Goal: Book appointment/travel/reservation

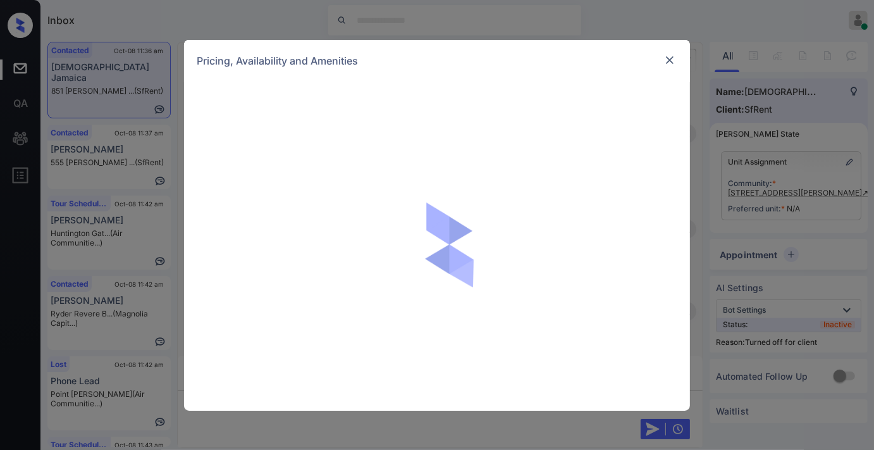
scroll to position [3021, 0]
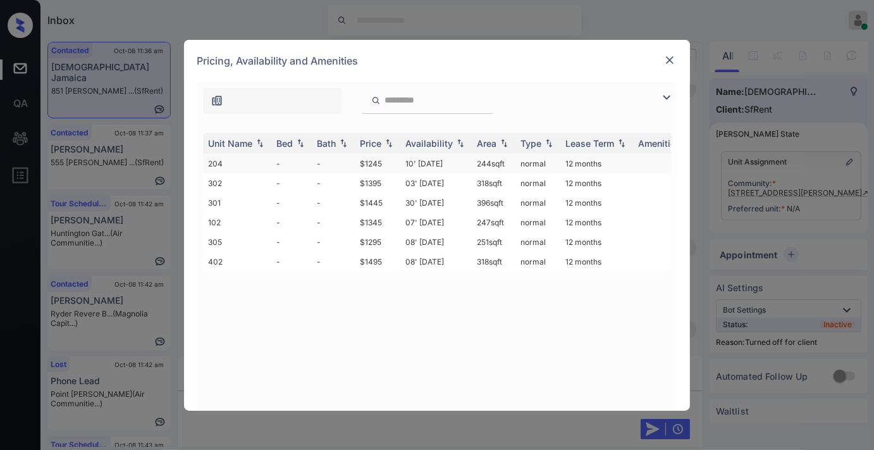
click at [391, 157] on td "$1245" at bounding box center [378, 164] width 46 height 20
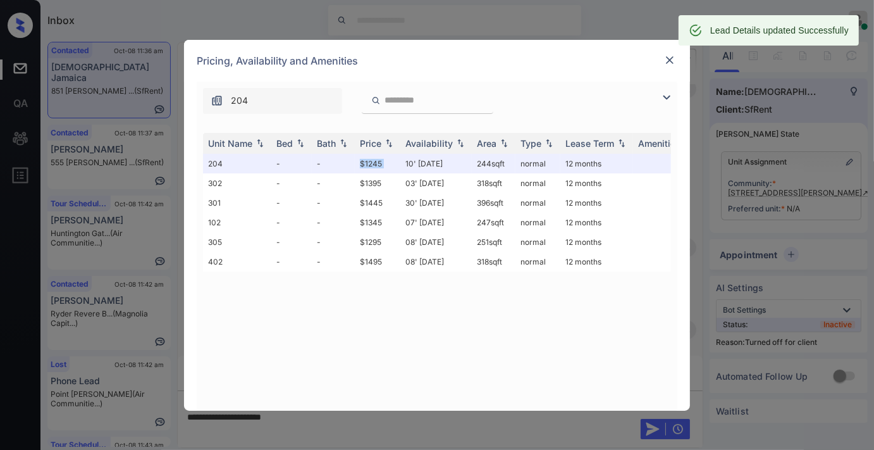
click at [666, 55] on img at bounding box center [670, 60] width 13 height 13
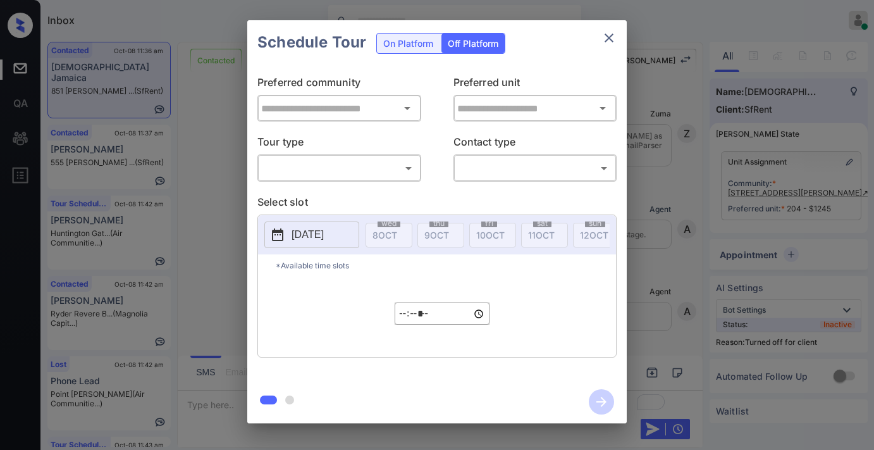
type input "**********"
click at [378, 165] on body "Inbox [PERSON_NAME] Online Set yourself offline Set yourself on break Profile S…" at bounding box center [437, 225] width 874 height 450
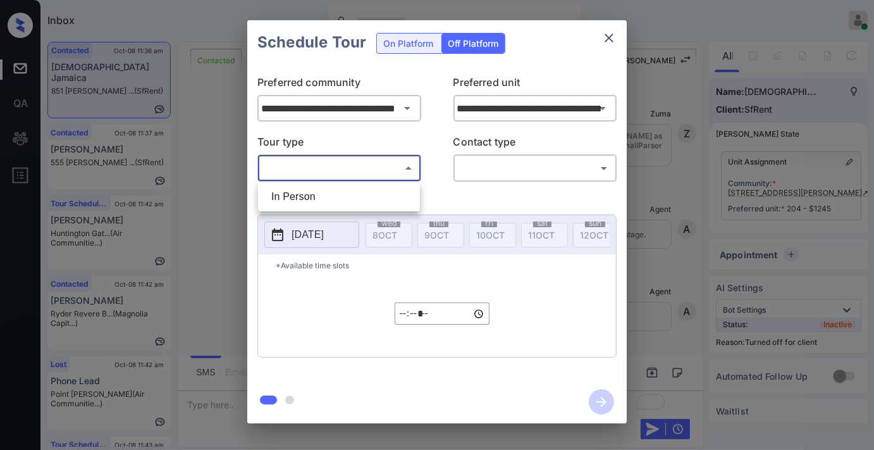
click at [354, 194] on li "In Person" at bounding box center [339, 196] width 156 height 23
type input "********"
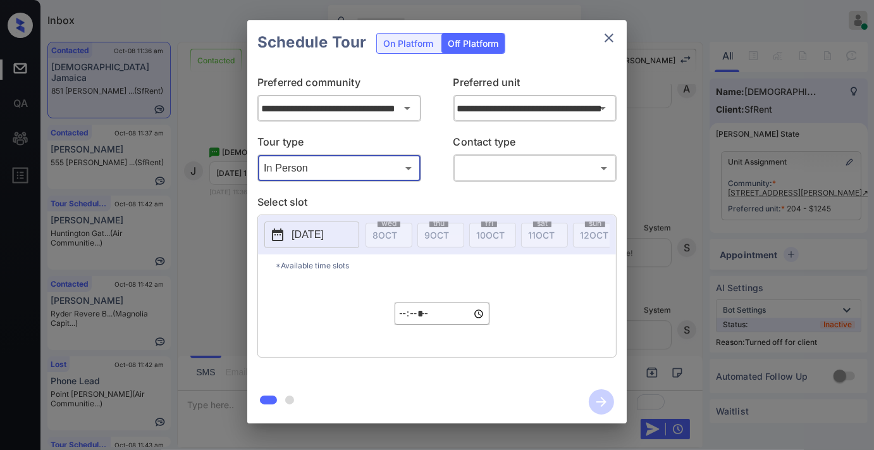
click at [464, 168] on body "Inbox Samantha Soliven Online Set yourself offline Set yourself on break Profil…" at bounding box center [437, 225] width 874 height 450
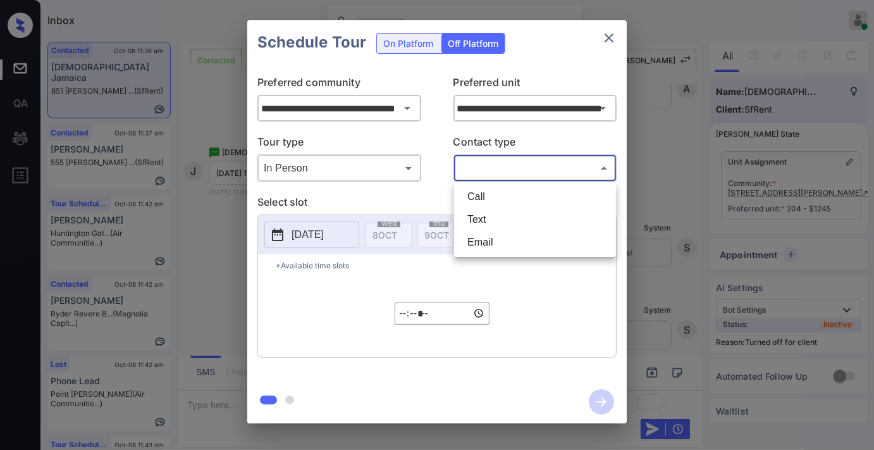
click at [469, 217] on li "Text" at bounding box center [535, 219] width 156 height 23
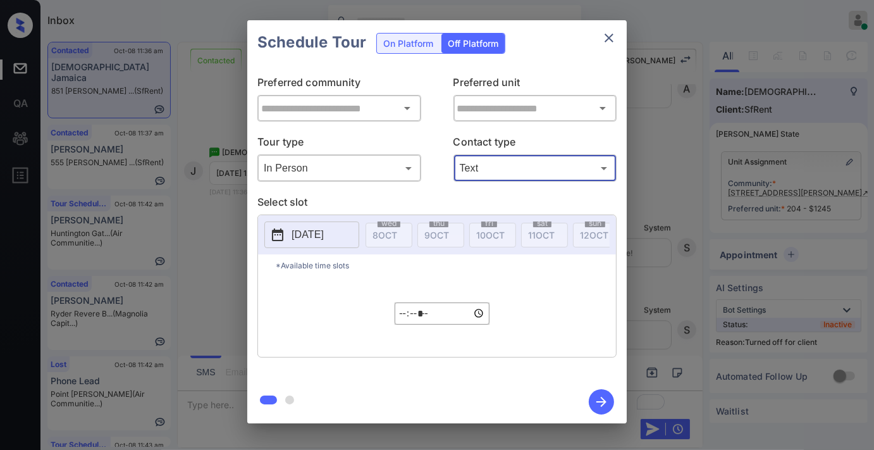
click at [300, 239] on div at bounding box center [437, 225] width 874 height 450
type input "****"
type input "**********"
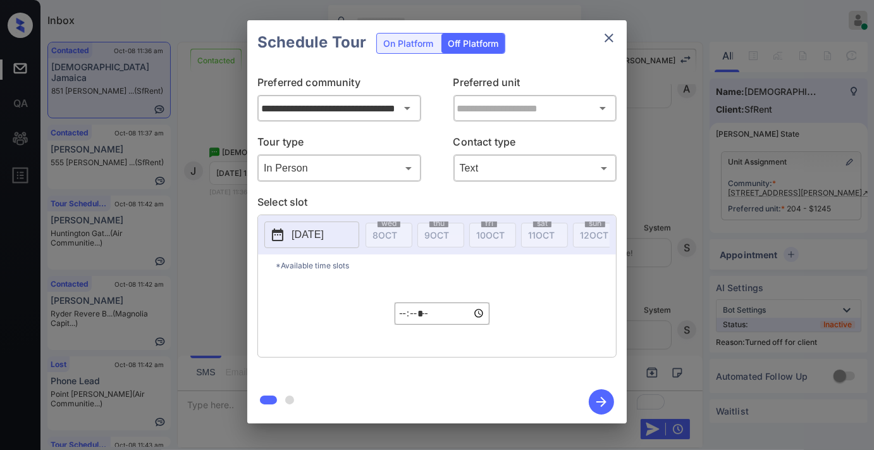
type input "**********"
click at [299, 239] on p "[DATE]" at bounding box center [308, 234] width 32 height 15
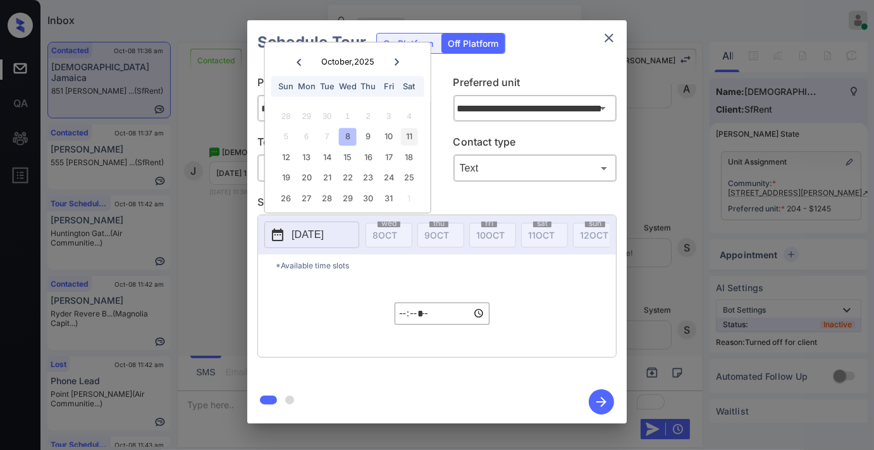
click at [405, 136] on div "11" at bounding box center [409, 136] width 17 height 17
click at [407, 325] on input "*****" at bounding box center [442, 313] width 95 height 22
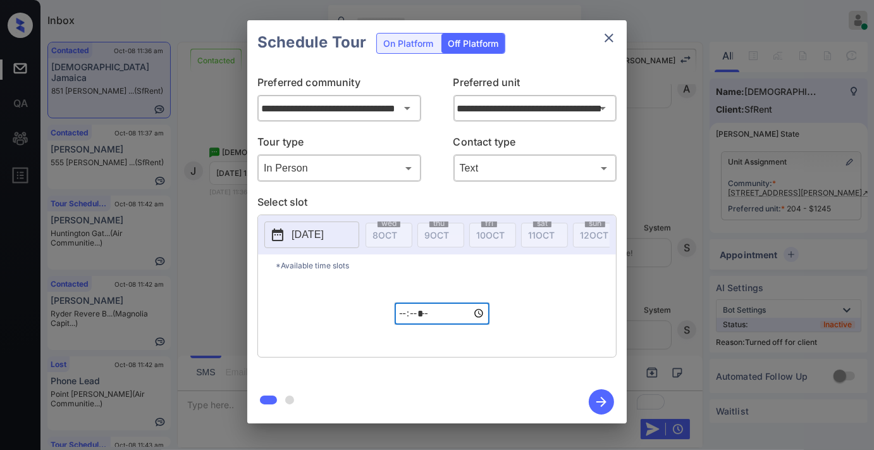
type input "*****"
click at [616, 414] on button "button" at bounding box center [601, 401] width 40 height 33
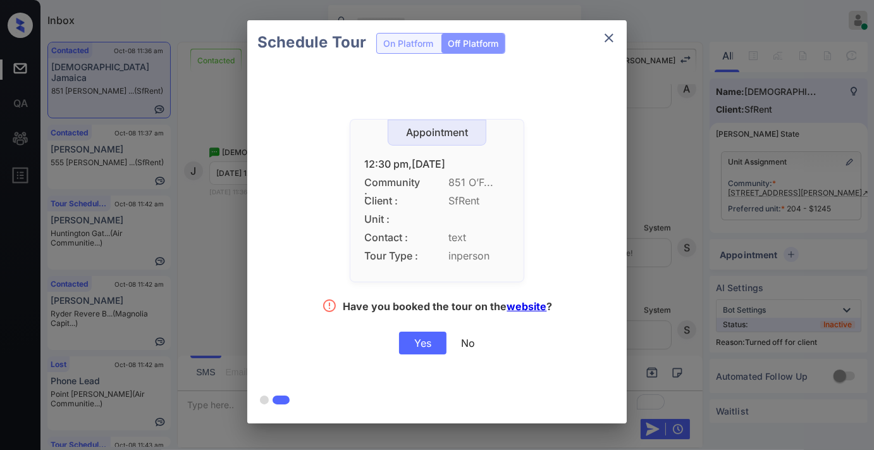
click at [438, 349] on div "Yes" at bounding box center [422, 343] width 47 height 23
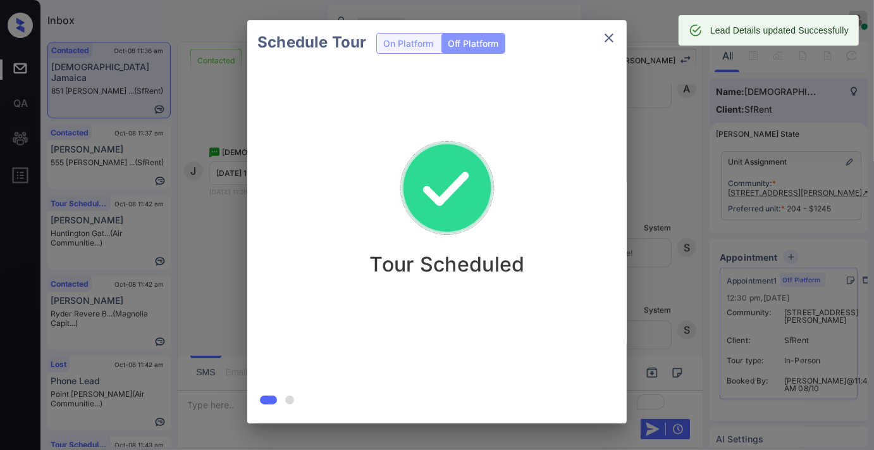
click at [606, 39] on icon "close" at bounding box center [609, 37] width 15 height 15
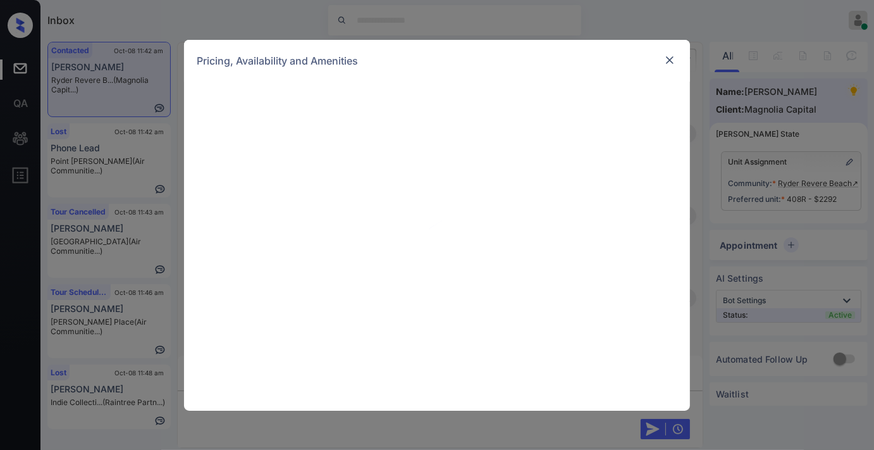
scroll to position [2731, 0]
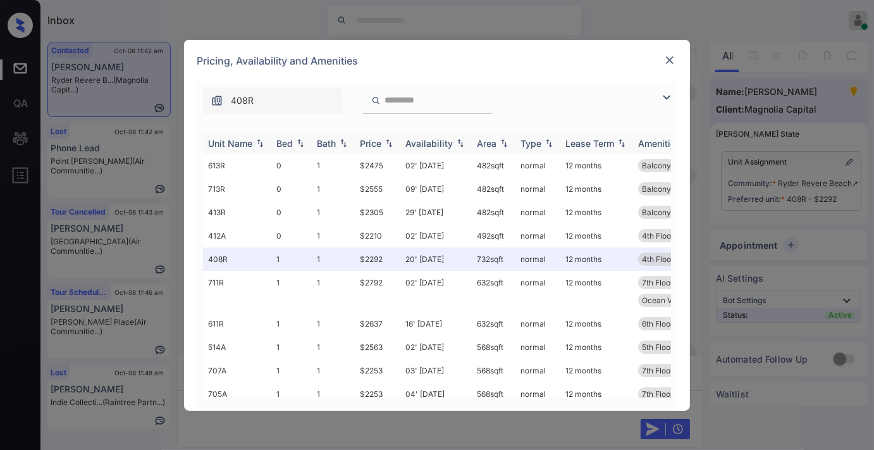
click at [377, 142] on div "Price" at bounding box center [371, 143] width 22 height 11
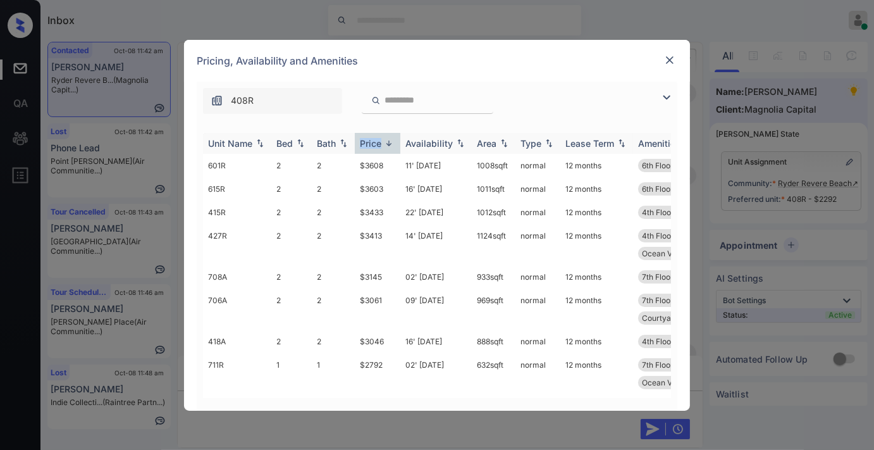
click at [377, 142] on div "Price" at bounding box center [371, 143] width 22 height 11
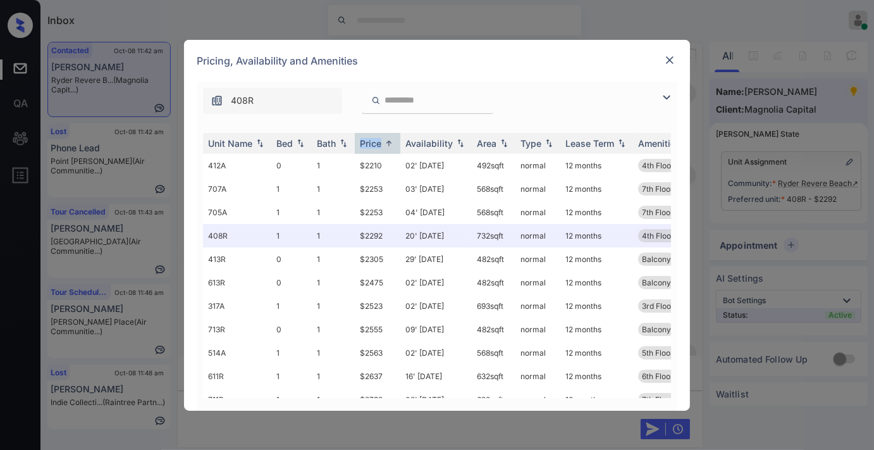
click at [672, 93] on img at bounding box center [666, 97] width 15 height 15
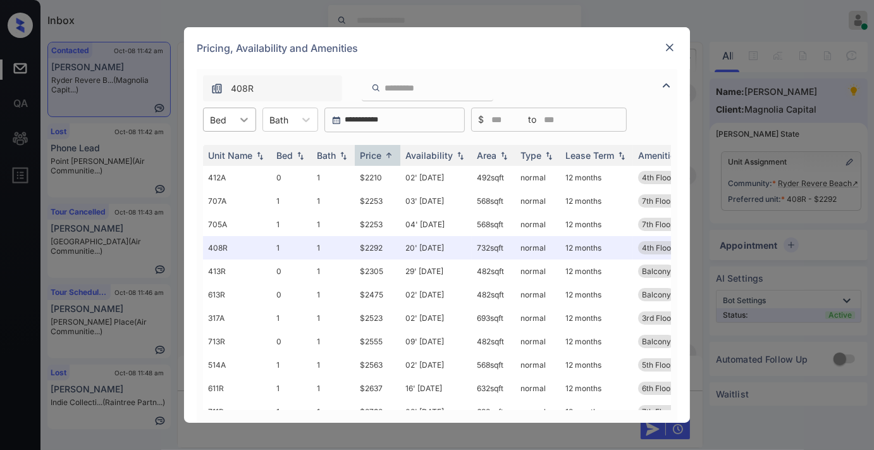
click at [238, 113] on icon at bounding box center [244, 119] width 13 height 13
click at [256, 176] on td "412A" at bounding box center [237, 177] width 68 height 23
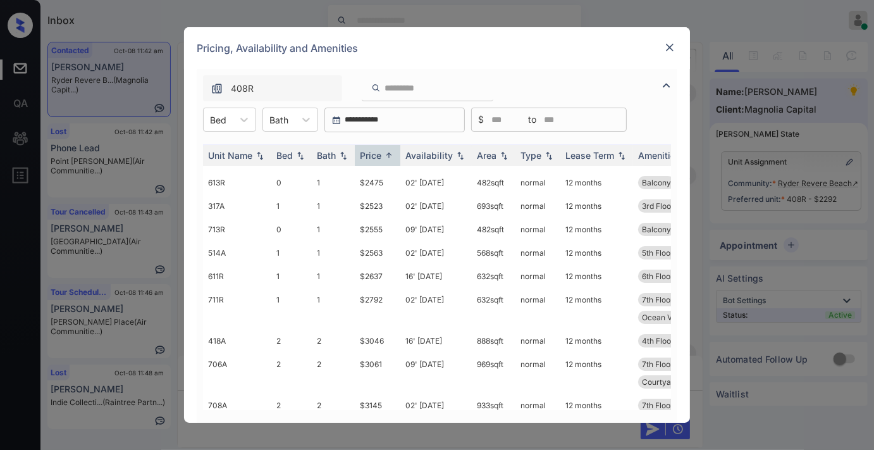
scroll to position [0, 0]
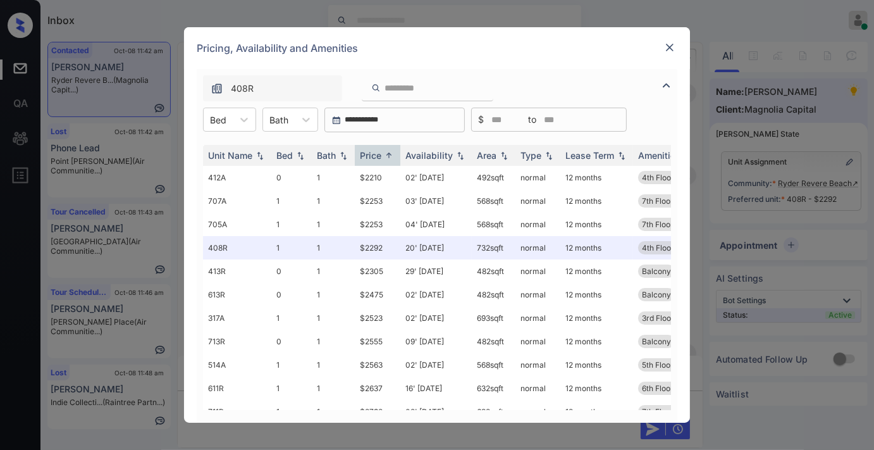
click at [668, 53] on img at bounding box center [670, 47] width 13 height 13
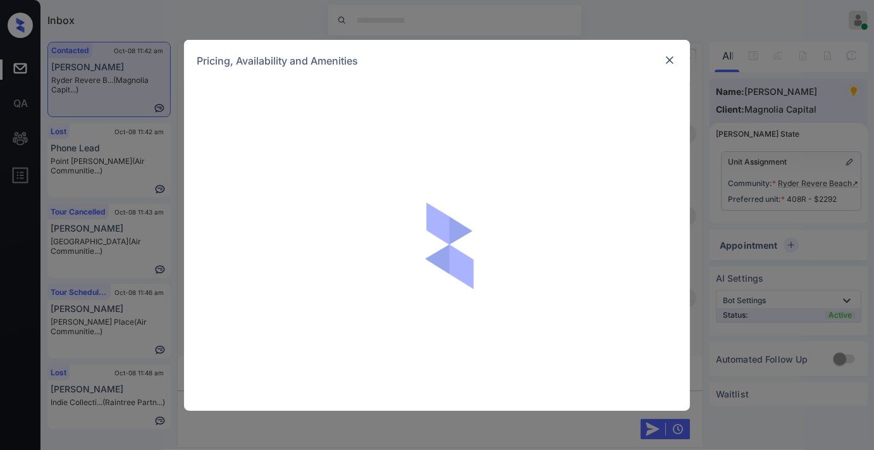
scroll to position [2731, 0]
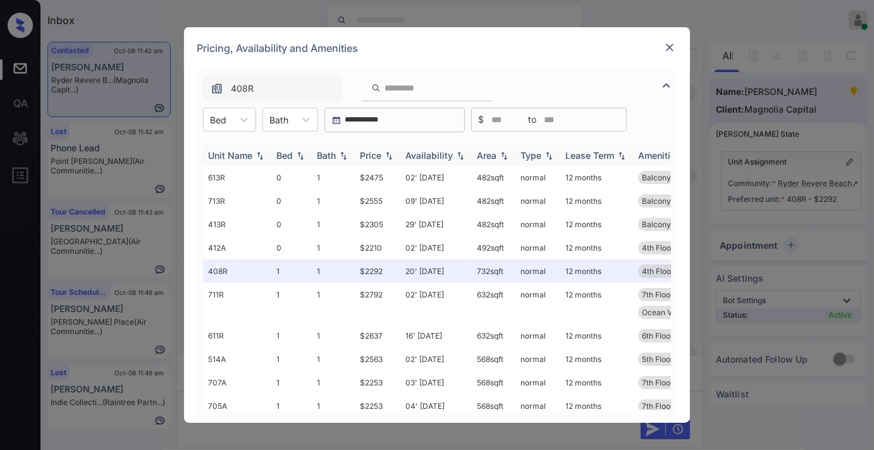
click at [383, 157] on img at bounding box center [389, 155] width 13 height 9
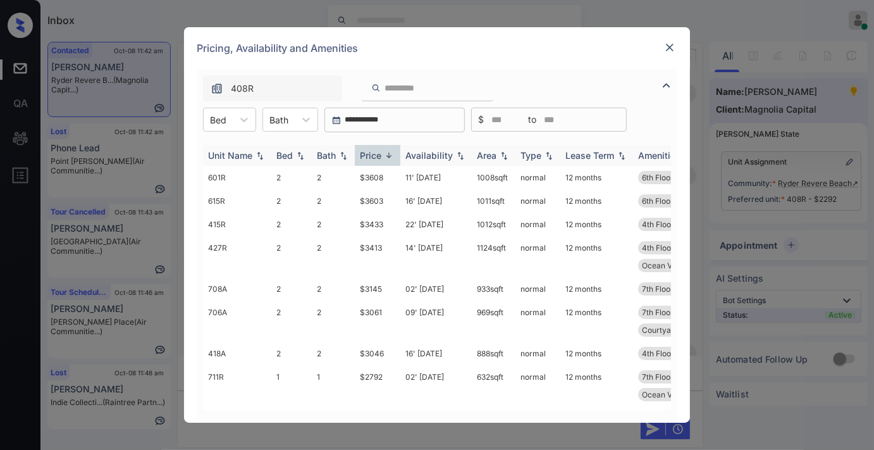
click at [383, 157] on img at bounding box center [389, 155] width 13 height 9
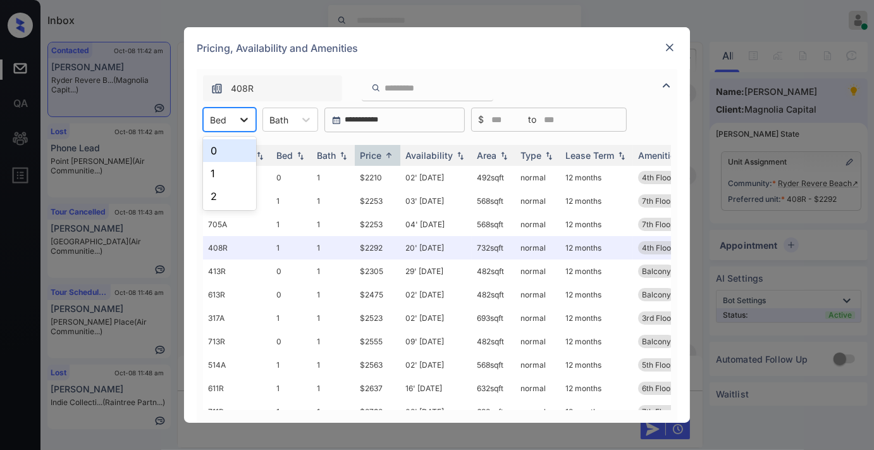
click at [235, 116] on div at bounding box center [244, 119] width 23 height 23
click at [241, 163] on div "1" at bounding box center [229, 173] width 53 height 23
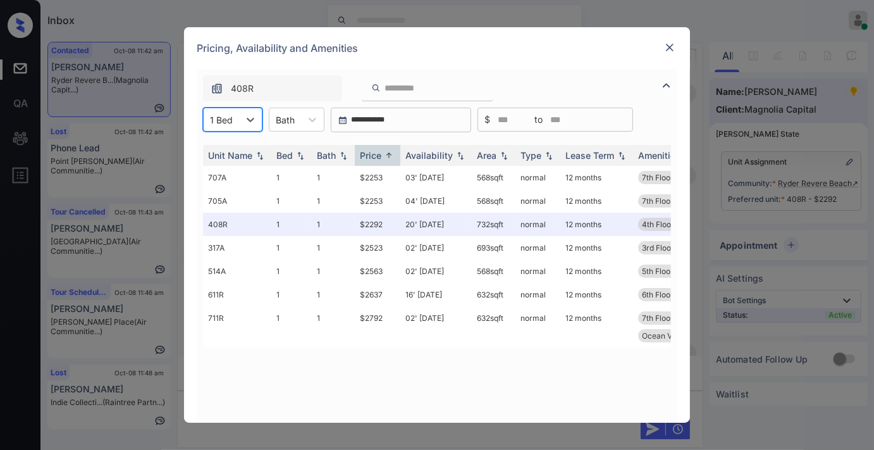
click at [669, 51] on img at bounding box center [670, 47] width 13 height 13
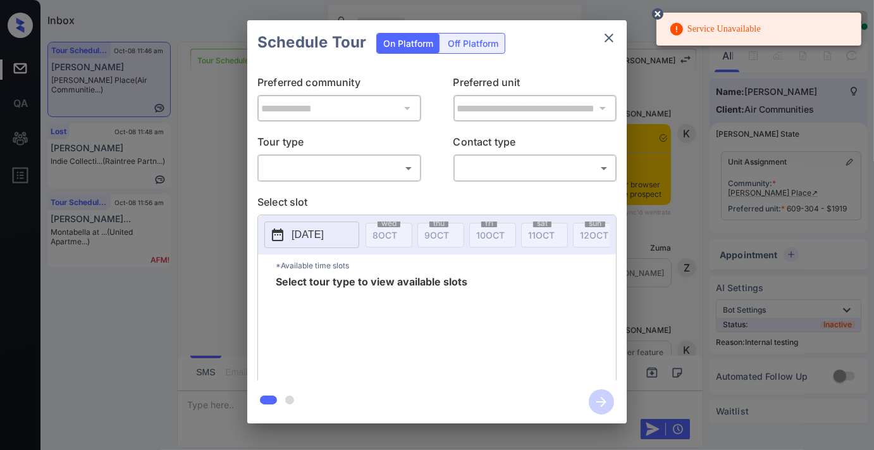
click at [368, 174] on body "Service Unavailable Inbox [PERSON_NAME] Online Set yourself offline Set yoursel…" at bounding box center [437, 225] width 874 height 450
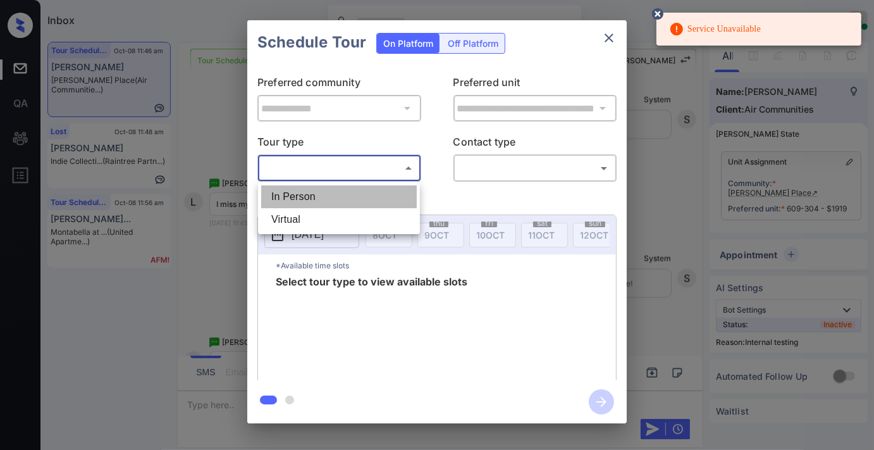
click at [363, 198] on li "In Person" at bounding box center [339, 196] width 156 height 23
type input "********"
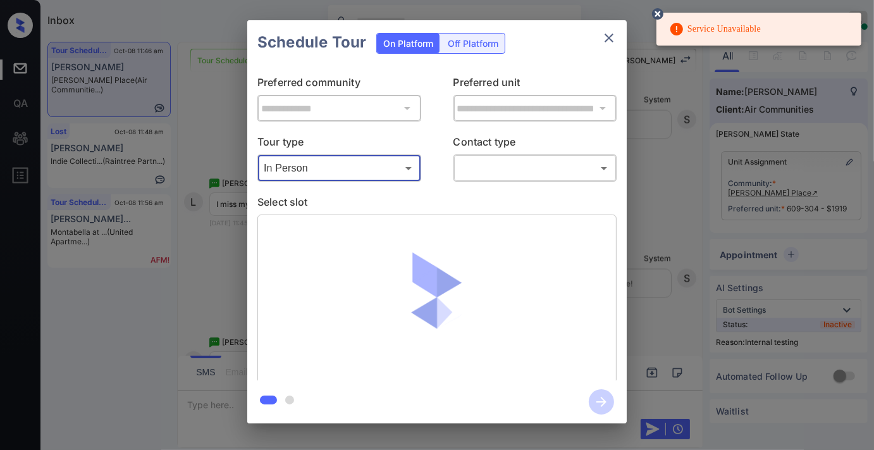
click at [656, 10] on icon at bounding box center [657, 13] width 11 height 11
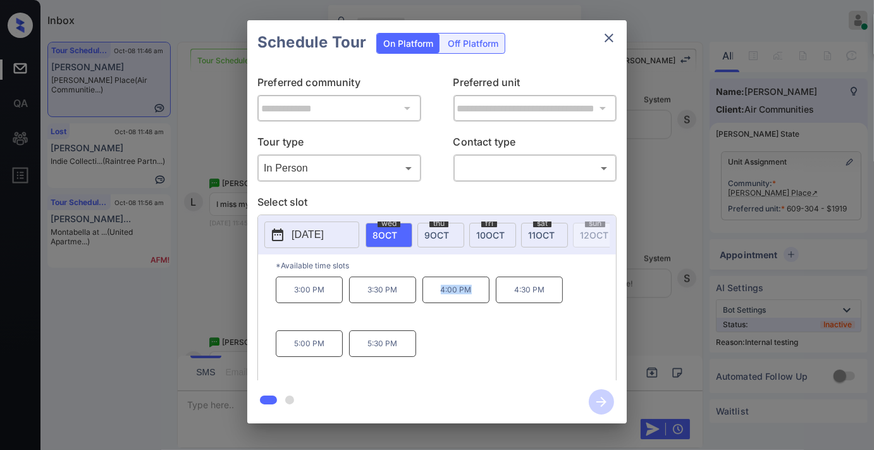
drag, startPoint x: 481, startPoint y: 295, endPoint x: 435, endPoint y: 295, distance: 45.6
click at [435, 295] on p "4:00 PM" at bounding box center [456, 289] width 67 height 27
copy p "4:00 PM"
click at [611, 33] on icon "close" at bounding box center [609, 37] width 15 height 15
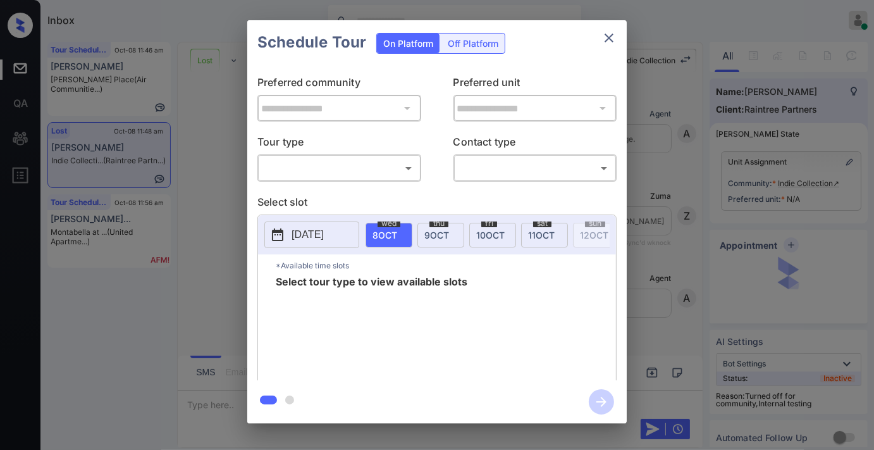
click at [353, 166] on body "Inbox Samantha Soliven Online Set yourself offline Set yourself on break Profil…" at bounding box center [437, 225] width 874 height 450
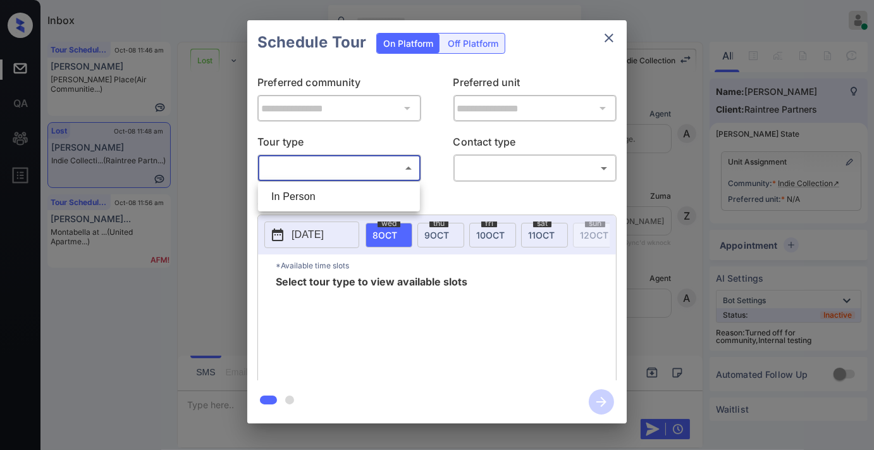
scroll to position [9903, 0]
click at [357, 188] on li "In Person" at bounding box center [339, 196] width 156 height 23
type input "********"
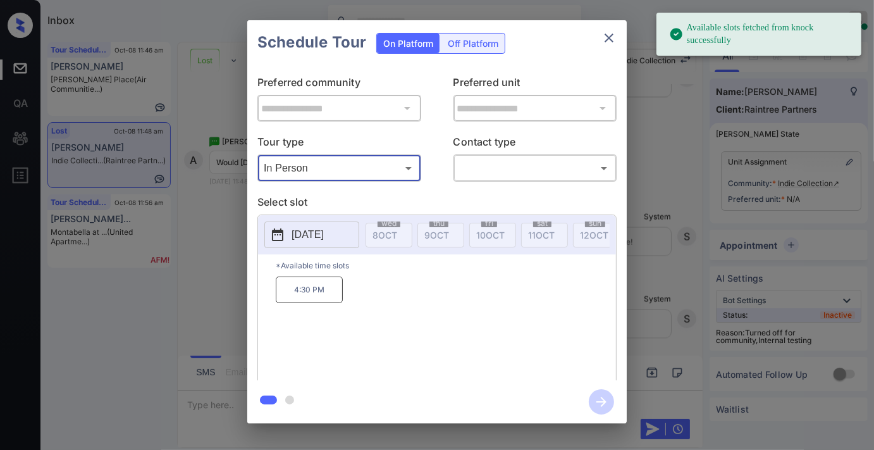
click at [285, 239] on icon at bounding box center [277, 234] width 15 height 15
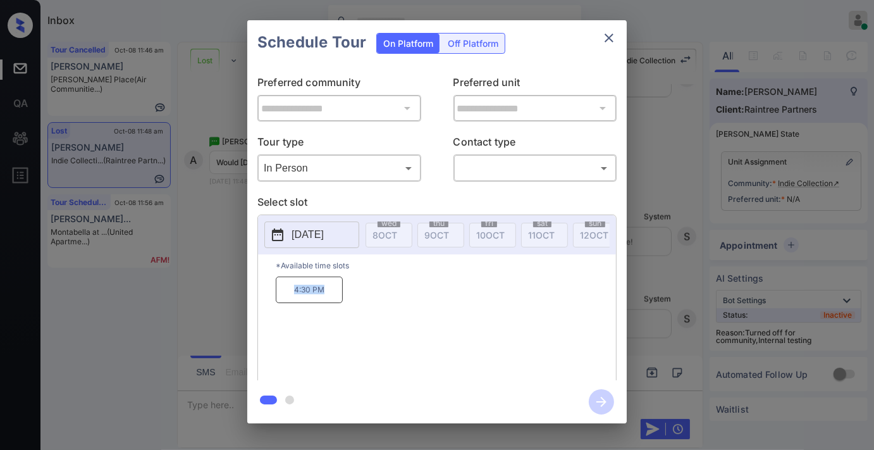
drag, startPoint x: 305, startPoint y: 295, endPoint x: 263, endPoint y: 295, distance: 41.8
click at [263, 295] on div "*Available time slots 4:30 PM" at bounding box center [437, 319] width 358 height 130
copy p "4:30 PM"
click at [340, 225] on button "[DATE]" at bounding box center [311, 234] width 95 height 27
click at [602, 41] on icon "close" at bounding box center [609, 37] width 15 height 15
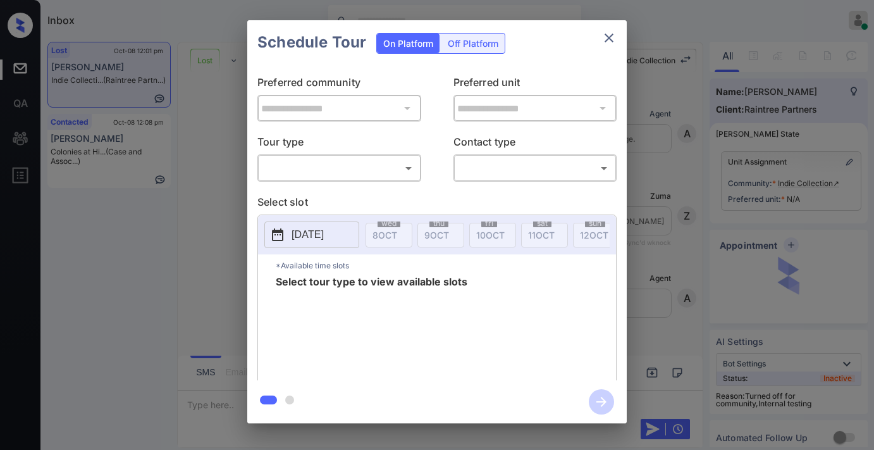
click at [391, 176] on body "Inbox [PERSON_NAME] Online Set yourself offline Set yourself on break Profile S…" at bounding box center [437, 225] width 874 height 450
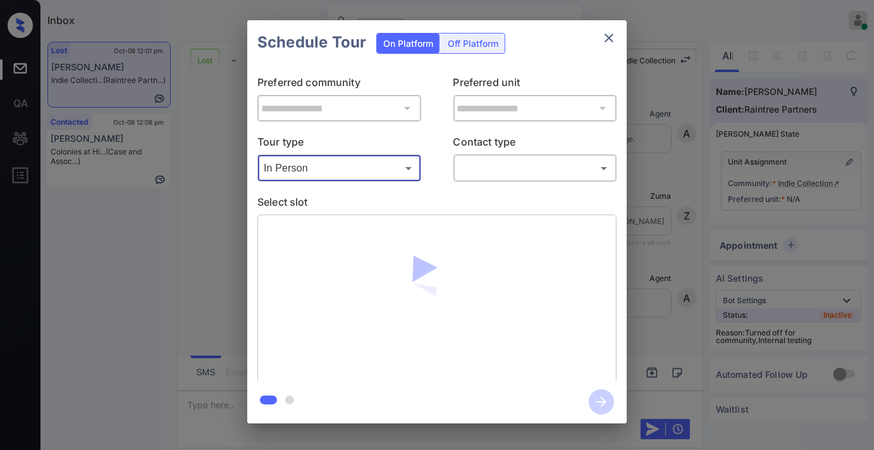
type input "********"
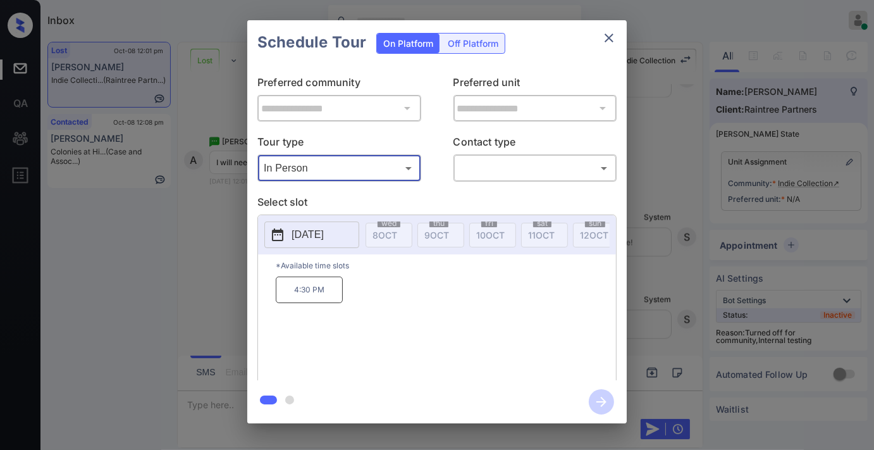
click at [324, 238] on p "[DATE]" at bounding box center [308, 234] width 32 height 15
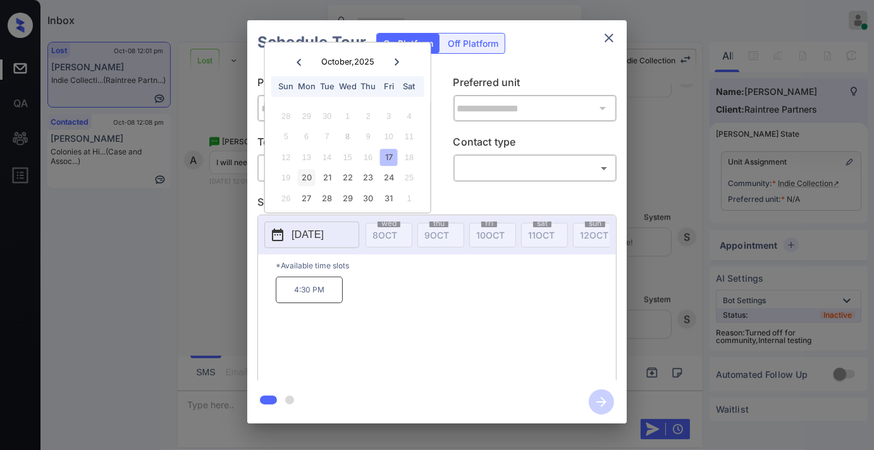
click at [310, 177] on div "20" at bounding box center [306, 178] width 17 height 17
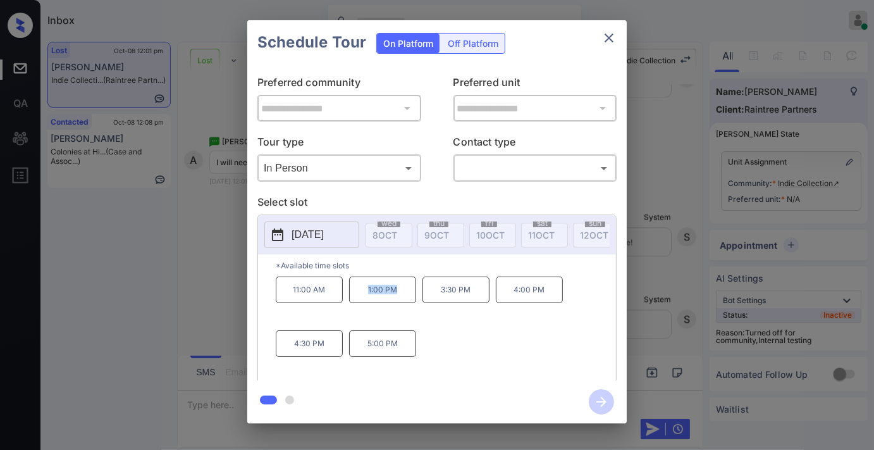
drag, startPoint x: 405, startPoint y: 295, endPoint x: 355, endPoint y: 296, distance: 50.0
click at [355, 296] on p "1:00 PM" at bounding box center [382, 289] width 67 height 27
copy p "1:00 PM"
click at [324, 239] on p "2025-10-20" at bounding box center [308, 234] width 32 height 15
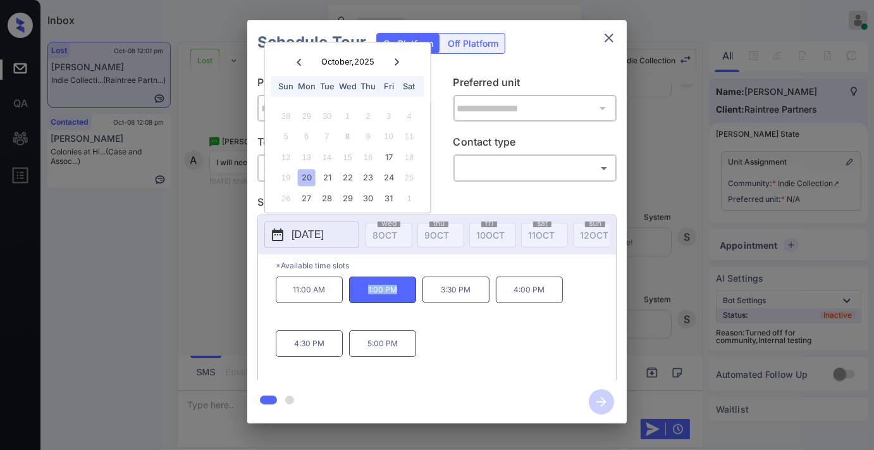
click at [606, 34] on icon "close" at bounding box center [609, 38] width 9 height 9
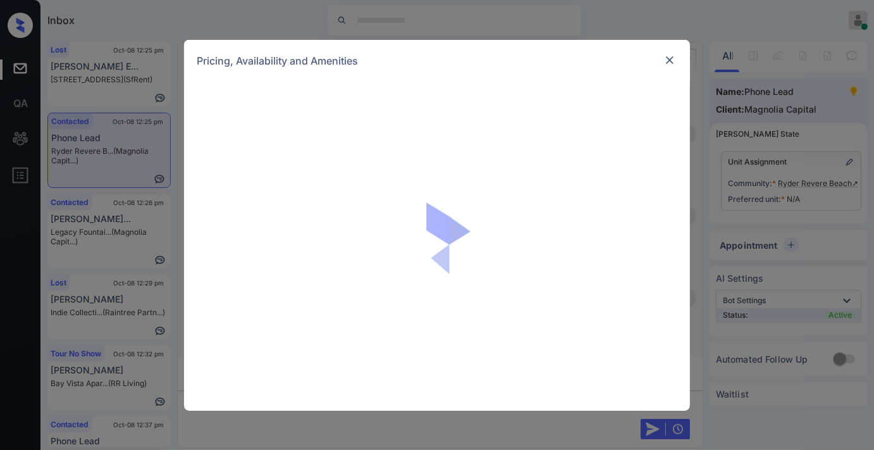
scroll to position [1536, 0]
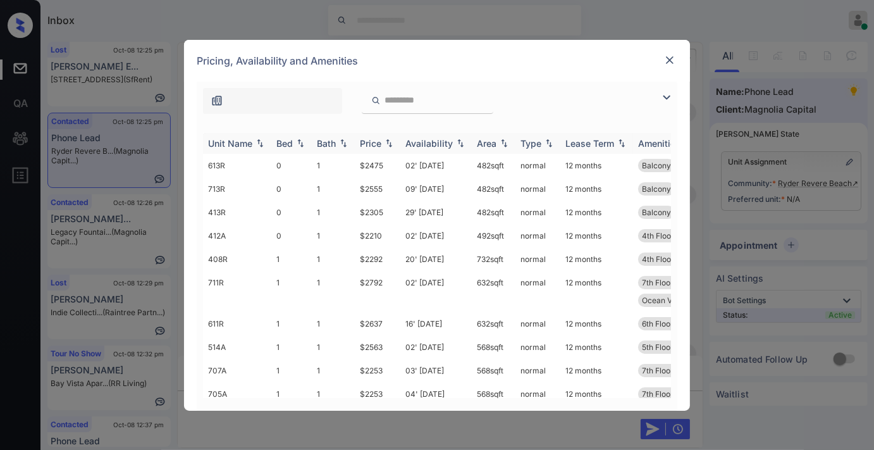
click at [376, 140] on div "Price" at bounding box center [371, 143] width 22 height 11
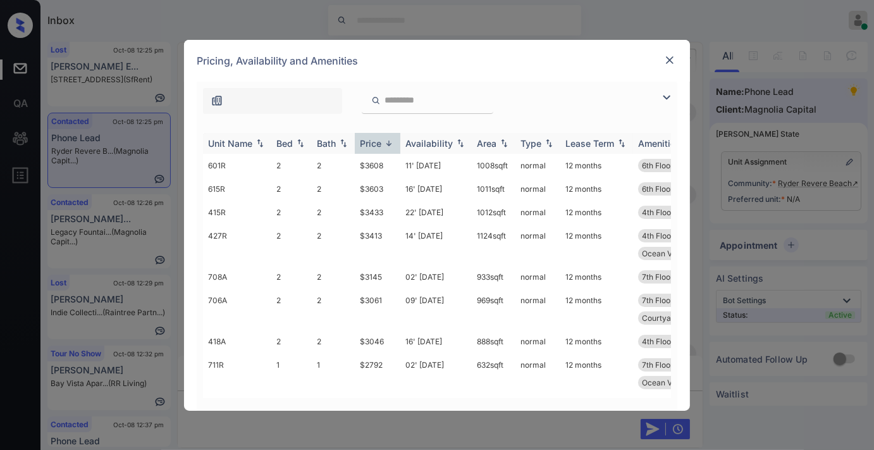
click at [376, 140] on div "Price" at bounding box center [371, 143] width 22 height 11
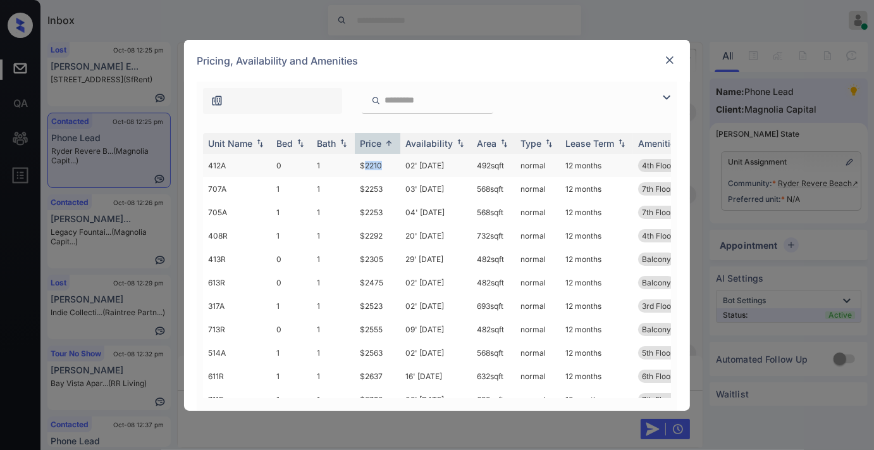
drag, startPoint x: 388, startPoint y: 156, endPoint x: 364, endPoint y: 161, distance: 24.6
click at [364, 161] on td "$2210" at bounding box center [378, 165] width 46 height 23
click at [359, 162] on td "$2210" at bounding box center [378, 165] width 46 height 23
drag, startPoint x: 381, startPoint y: 166, endPoint x: 343, endPoint y: 154, distance: 39.8
click at [343, 154] on tr "412A 0 1 $2210 02' Oct 25 492 sqft normal 12 months 4th Floor Train Floor 3-4" at bounding box center [533, 165] width 661 height 23
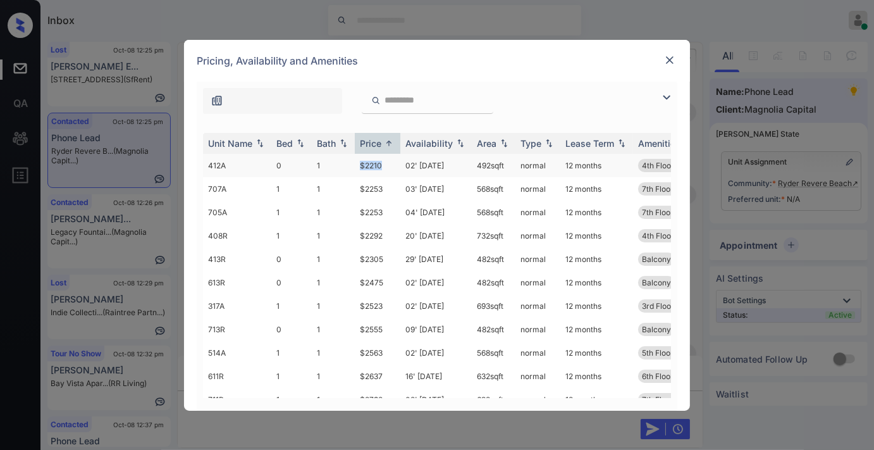
copy tr "$2210"
click at [375, 197] on td "$2253" at bounding box center [378, 188] width 46 height 23
click at [374, 193] on td "$2253" at bounding box center [378, 188] width 46 height 23
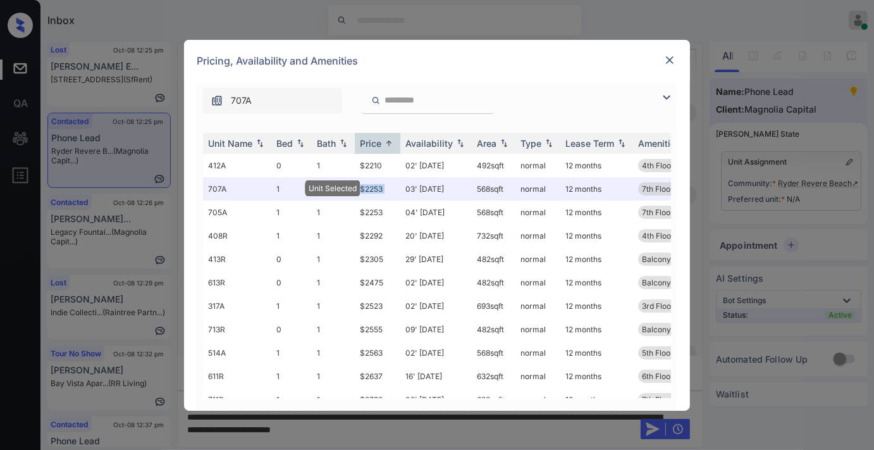
click at [674, 59] on img at bounding box center [670, 60] width 13 height 13
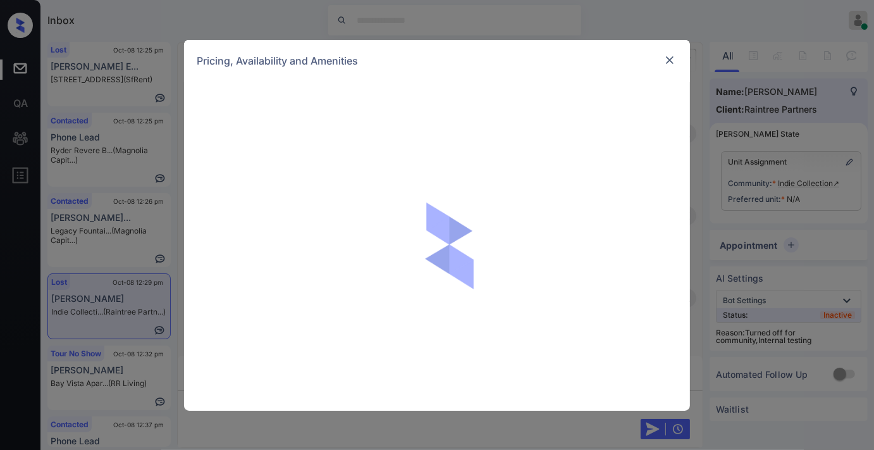
scroll to position [10866, 0]
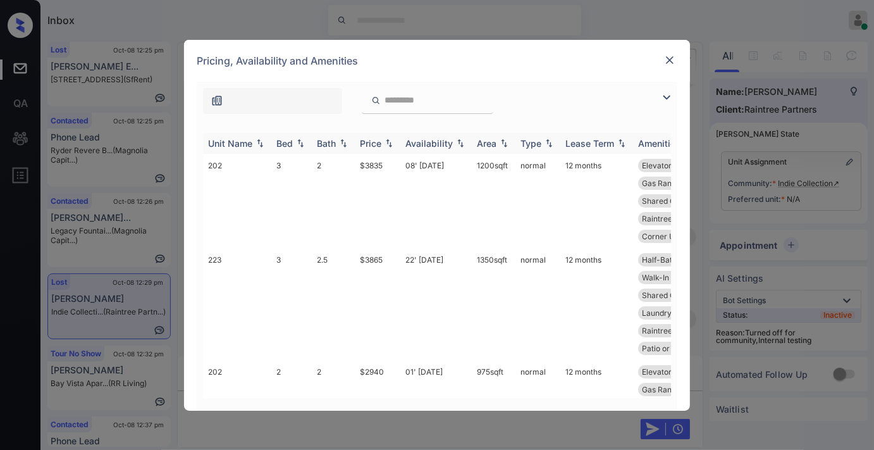
click at [382, 148] on th "Price" at bounding box center [378, 143] width 46 height 21
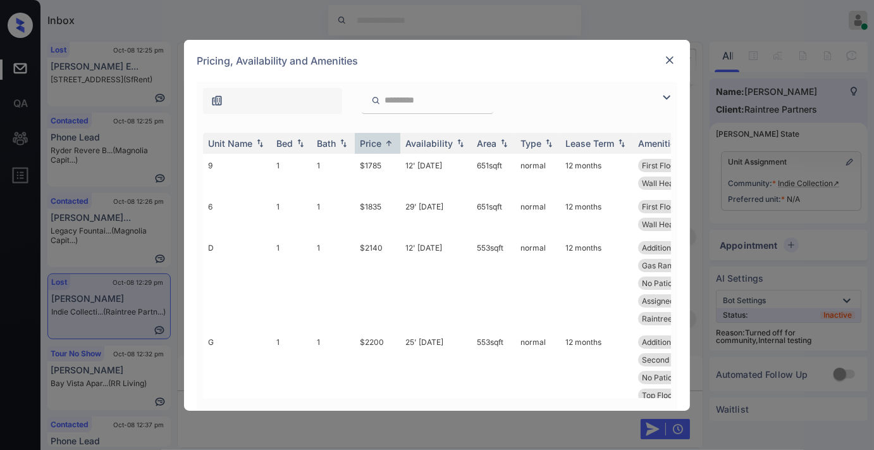
click at [661, 101] on img at bounding box center [666, 97] width 15 height 15
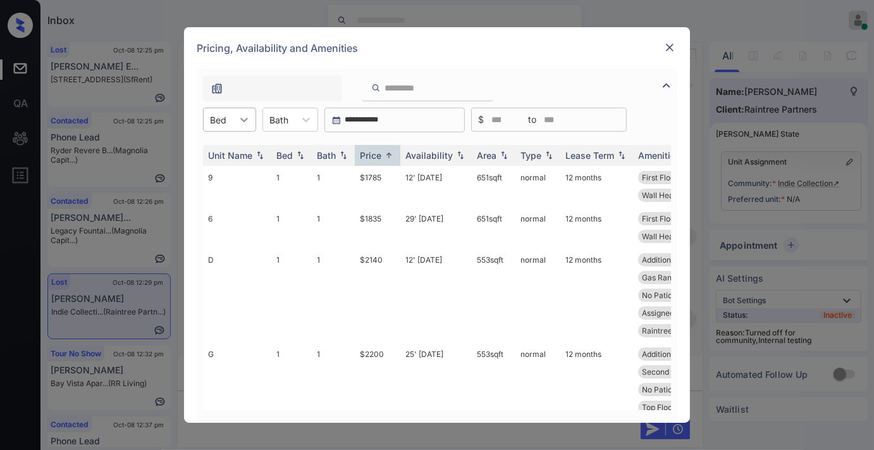
click at [235, 116] on div at bounding box center [244, 119] width 23 height 23
click at [239, 173] on div "2" at bounding box center [229, 173] width 53 height 23
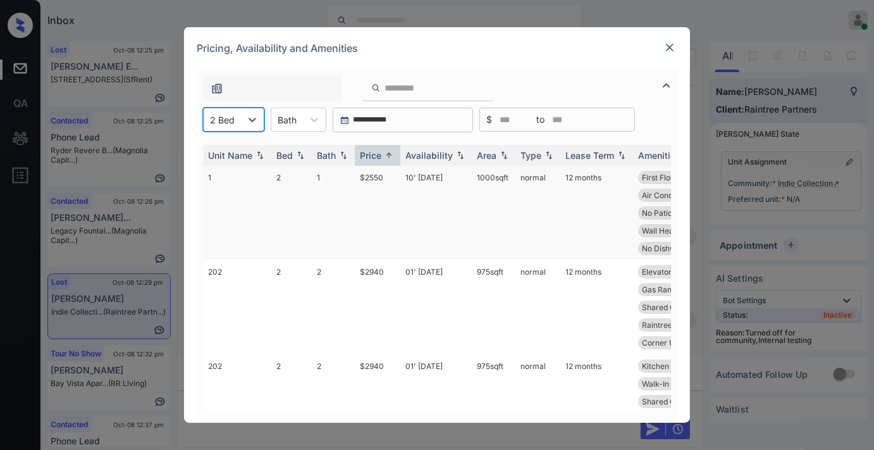
click at [375, 176] on td "$2550" at bounding box center [378, 213] width 46 height 94
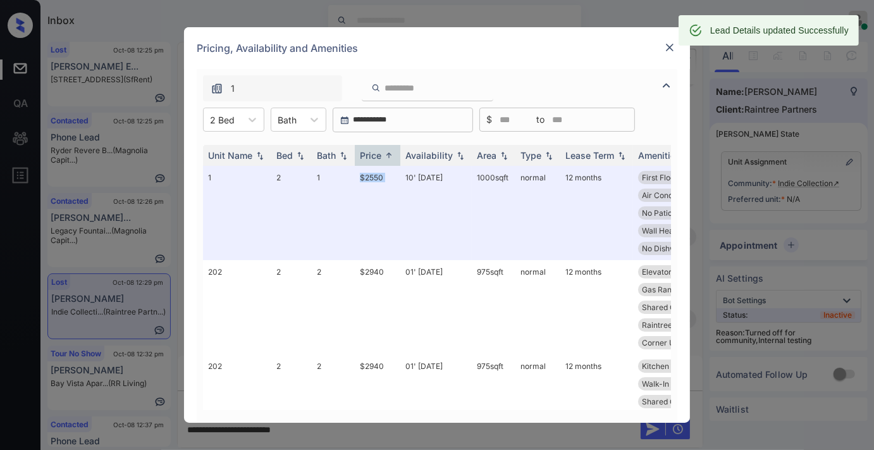
click at [668, 49] on img at bounding box center [670, 47] width 13 height 13
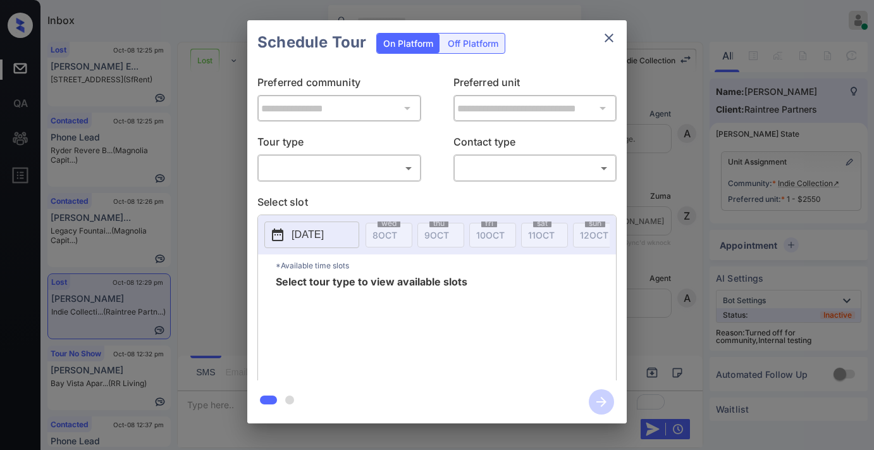
click at [369, 169] on body "Inbox [PERSON_NAME] Online Set yourself offline Set yourself on break Profile S…" at bounding box center [437, 225] width 874 height 450
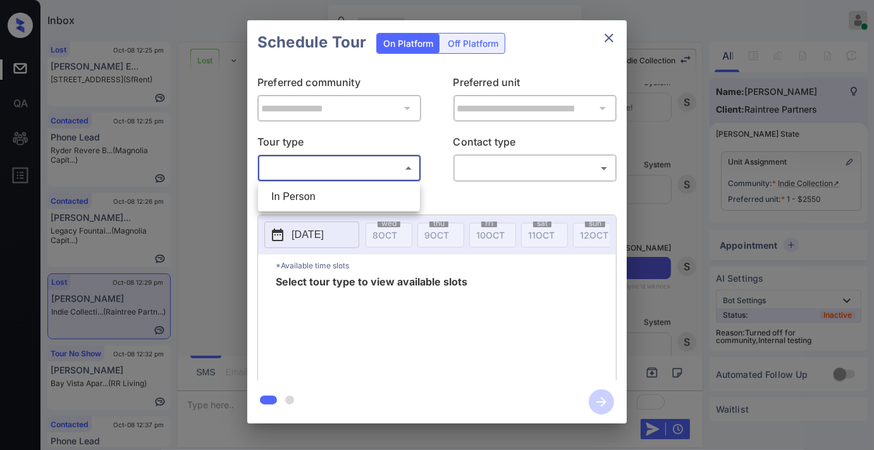
click at [369, 199] on li "In Person" at bounding box center [339, 196] width 156 height 23
type input "********"
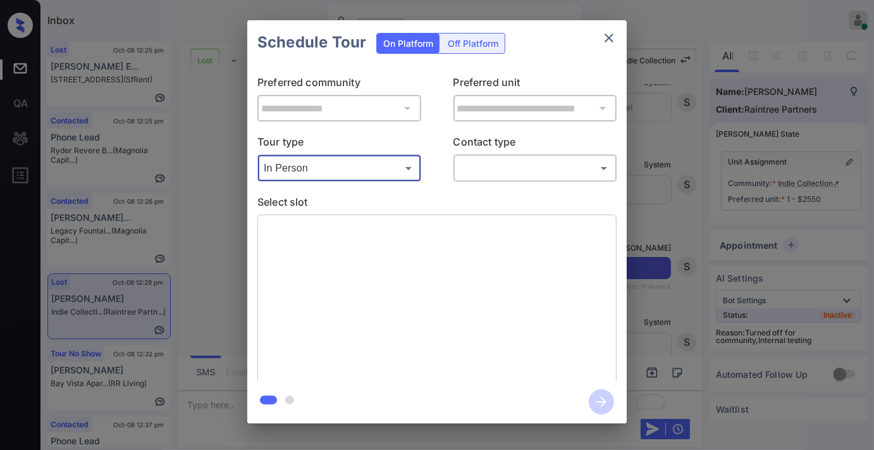
click at [492, 174] on body "Inbox [PERSON_NAME] Online Set yourself offline Set yourself on break Profile S…" at bounding box center [437, 225] width 874 height 450
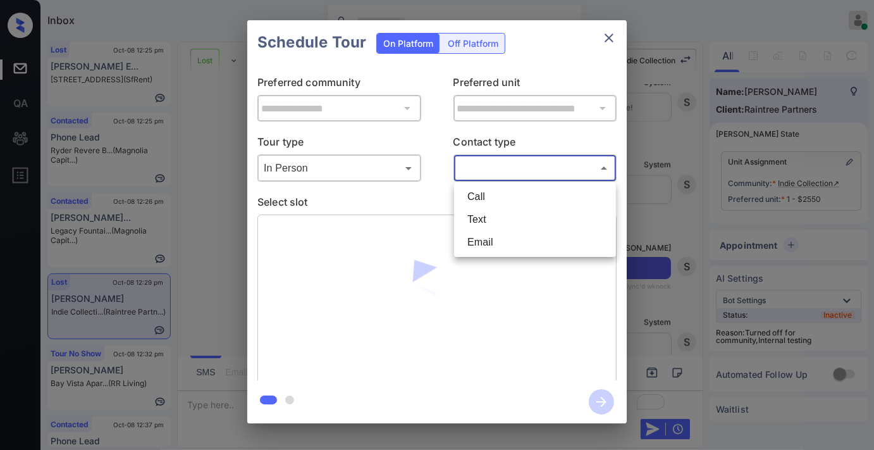
click at [500, 222] on li "Text" at bounding box center [535, 219] width 156 height 23
type input "****"
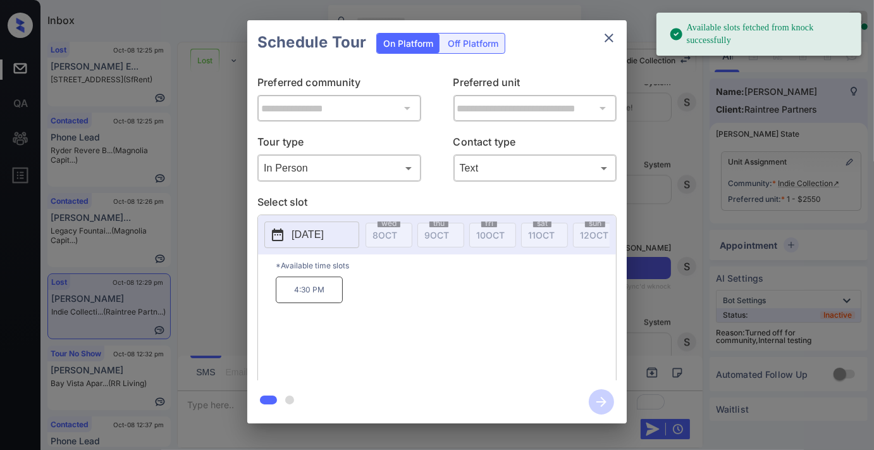
click at [307, 235] on p "[DATE]" at bounding box center [308, 234] width 32 height 15
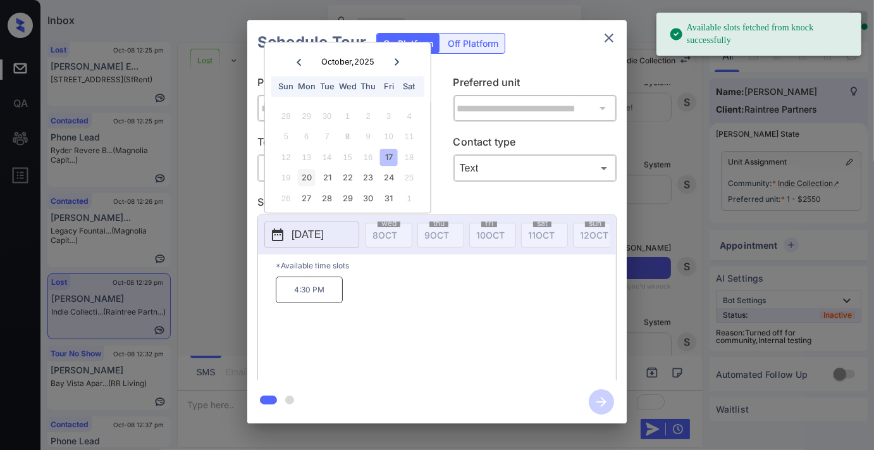
click at [306, 178] on div "20" at bounding box center [306, 178] width 17 height 17
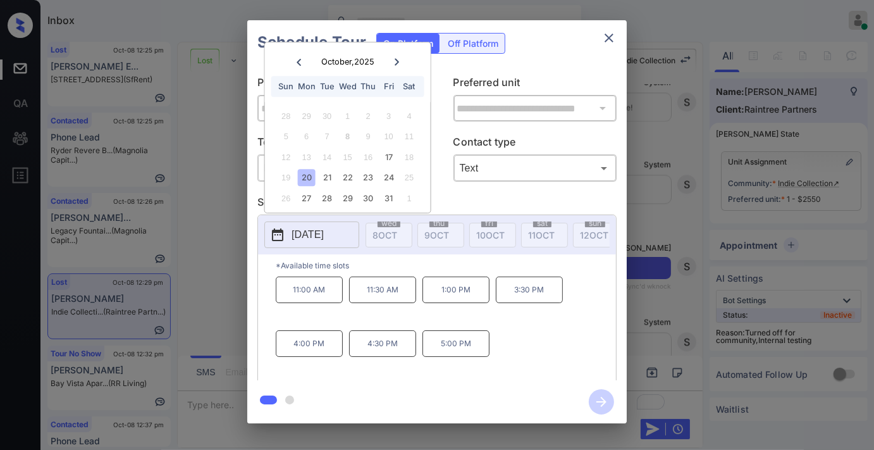
click at [454, 301] on p "1:00 PM" at bounding box center [456, 289] width 67 height 27
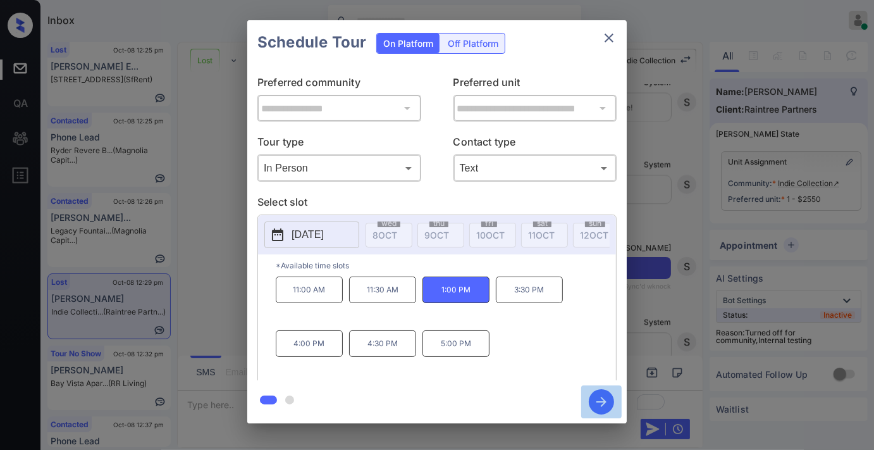
click at [603, 401] on icon "button" at bounding box center [602, 402] width 10 height 10
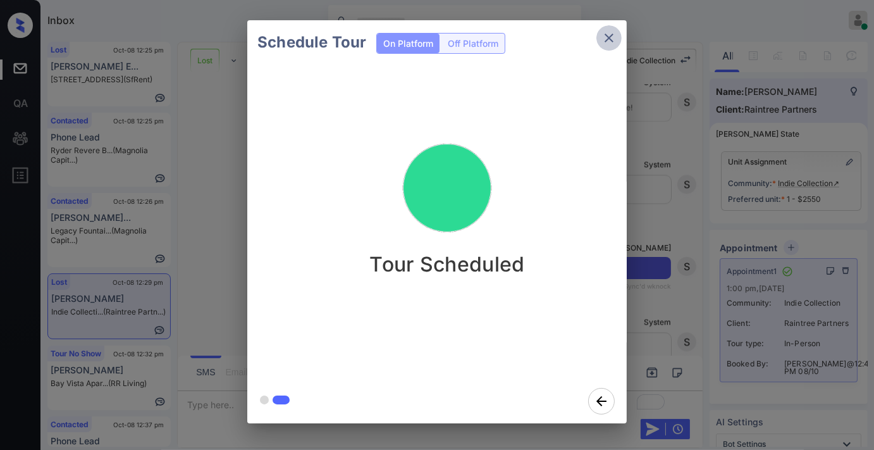
click at [608, 39] on icon "close" at bounding box center [609, 38] width 9 height 9
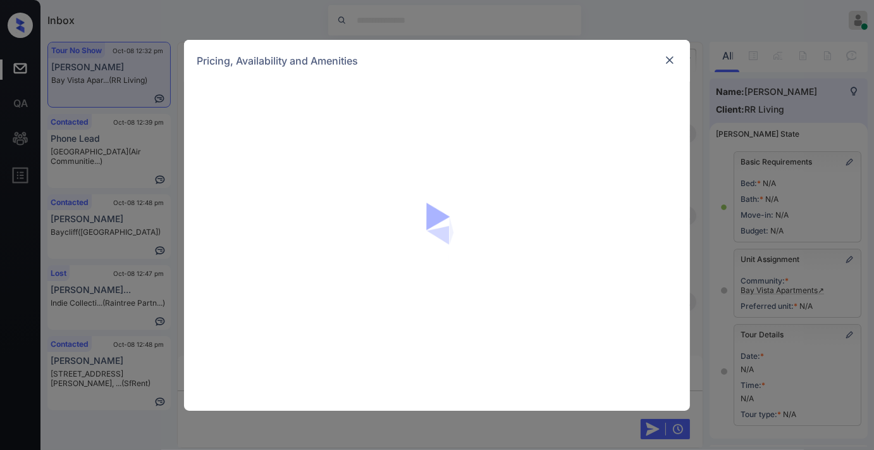
scroll to position [3546, 0]
click at [382, 142] on div at bounding box center [437, 246] width 506 height 329
click at [655, 61] on div "Pricing, Availability and Amenities" at bounding box center [437, 61] width 506 height 42
click at [668, 54] on img at bounding box center [670, 60] width 13 height 13
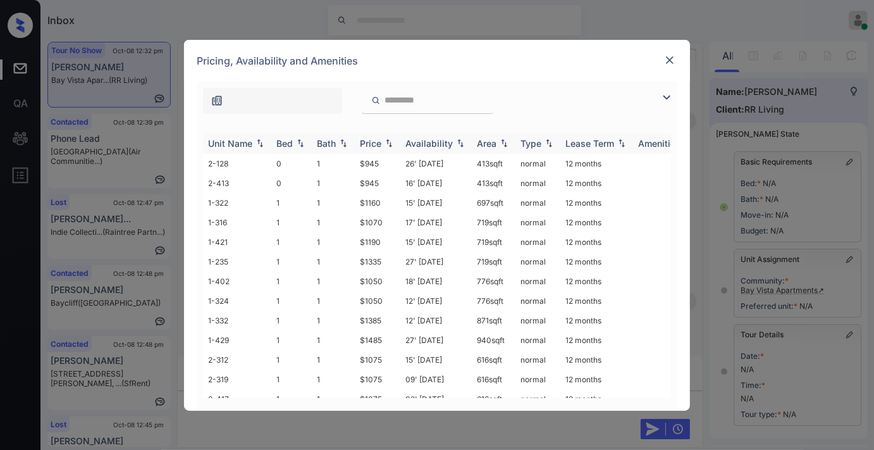
click at [380, 146] on div "Price" at bounding box center [371, 143] width 22 height 11
click at [671, 92] on img at bounding box center [666, 97] width 15 height 15
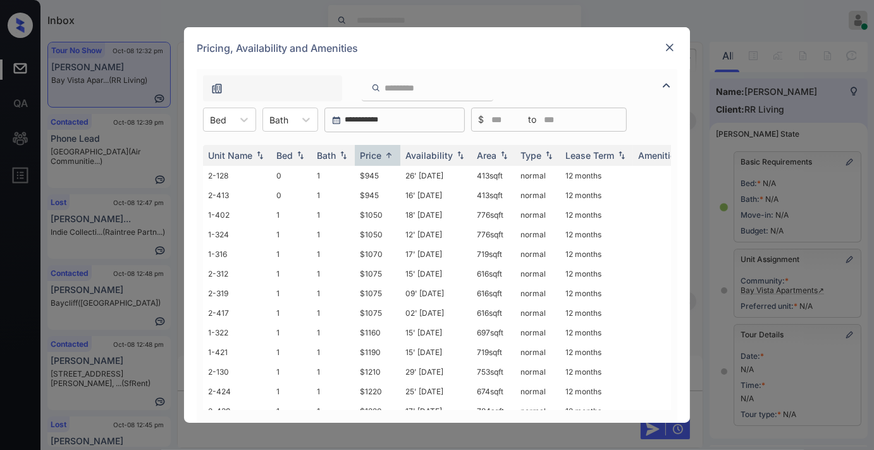
click at [256, 119] on div "**********" at bounding box center [437, 120] width 481 height 25
click at [235, 116] on div at bounding box center [244, 119] width 23 height 23
click at [240, 168] on div "1" at bounding box center [229, 173] width 53 height 23
drag, startPoint x: 387, startPoint y: 176, endPoint x: 354, endPoint y: 175, distance: 32.9
click at [354, 175] on tr "1-402 1 1 $1050 18' Oct 25 776 sqft normal 12 months" at bounding box center [533, 176] width 661 height 20
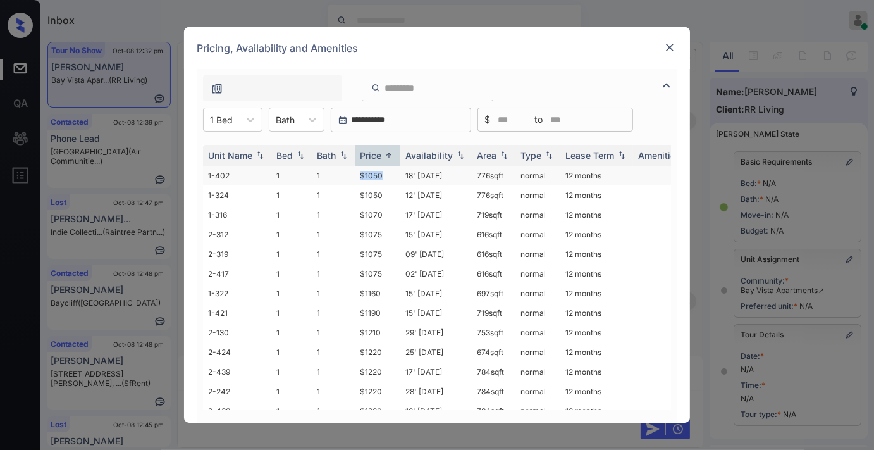
copy tr "$1050"
click at [418, 173] on td "18' Oct 25" at bounding box center [436, 176] width 71 height 20
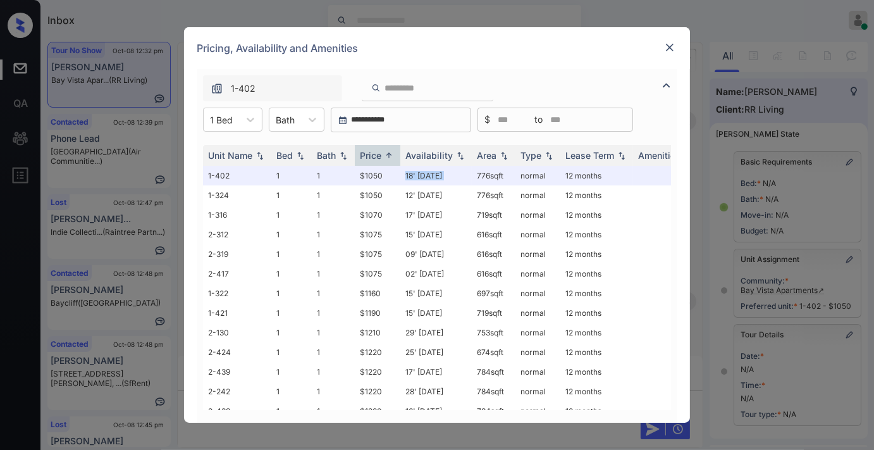
click at [668, 53] on img at bounding box center [670, 47] width 13 height 13
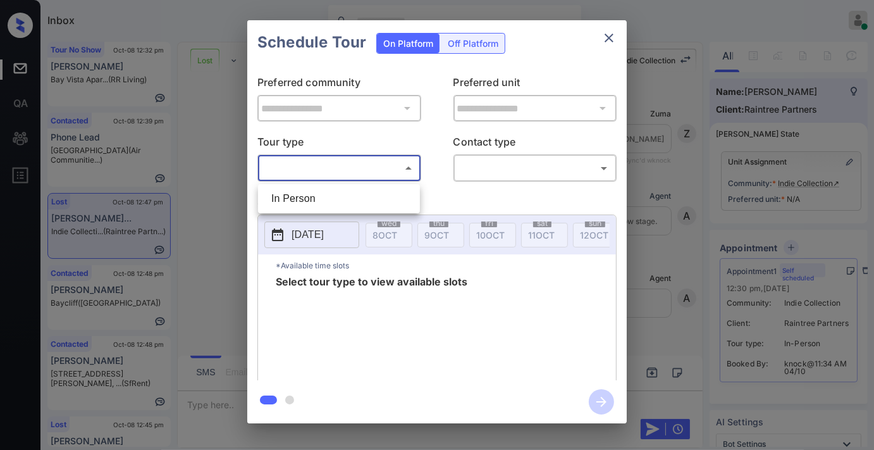
scroll to position [1386, 0]
click at [378, 192] on li "In Person" at bounding box center [339, 196] width 156 height 23
type input "********"
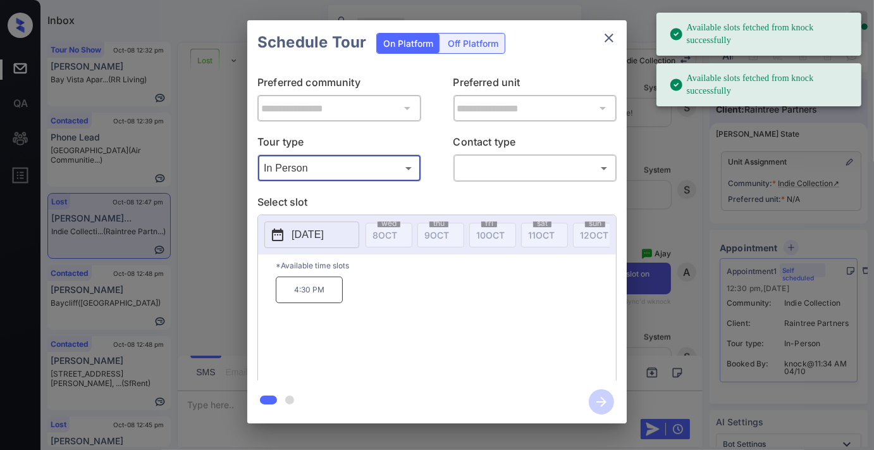
click at [324, 237] on p "[DATE]" at bounding box center [308, 234] width 32 height 15
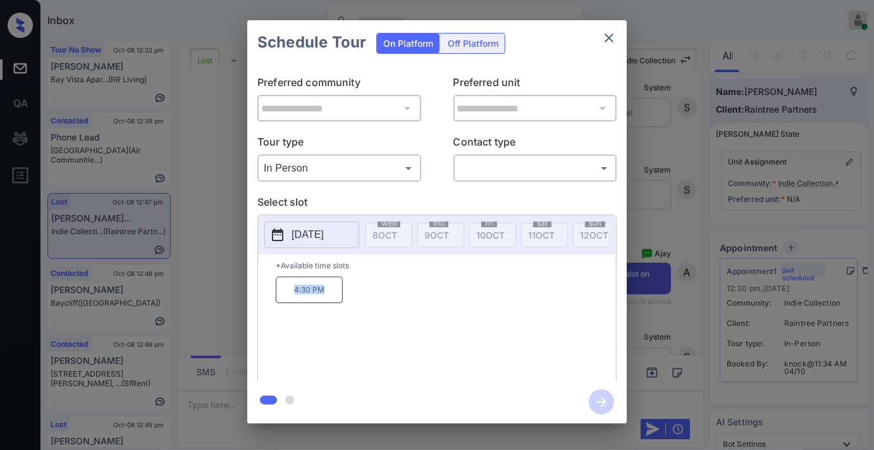
drag, startPoint x: 335, startPoint y: 297, endPoint x: 285, endPoint y: 302, distance: 50.9
click at [285, 302] on div "4:30 PM" at bounding box center [446, 326] width 340 height 101
copy p "4:30 PM"
click at [612, 43] on icon "close" at bounding box center [609, 37] width 15 height 15
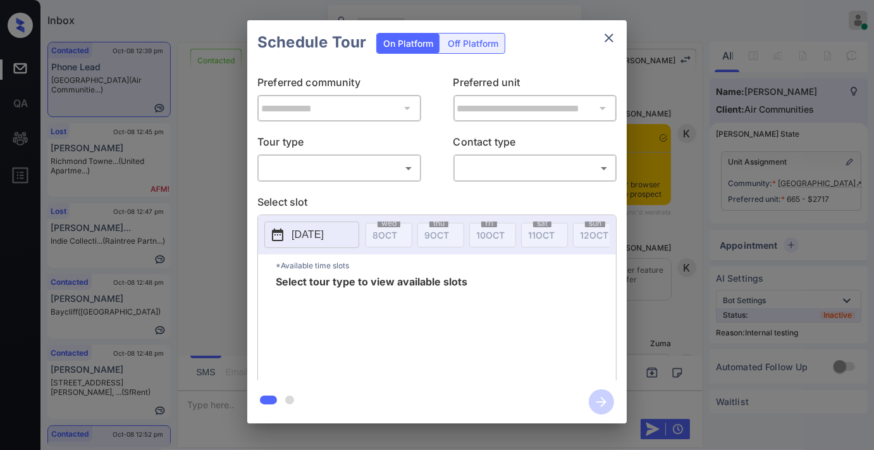
click at [396, 168] on body "Inbox [PERSON_NAME] Online Set yourself offline Set yourself on break Profile S…" at bounding box center [437, 225] width 874 height 450
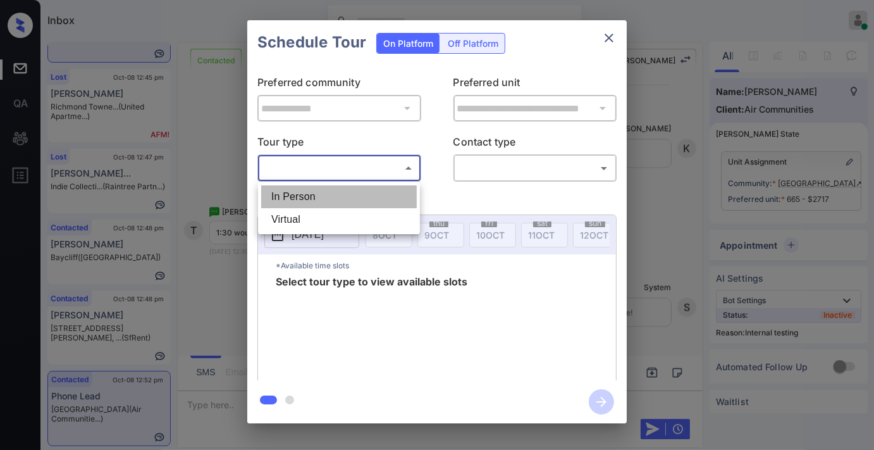
click at [392, 190] on li "In Person" at bounding box center [339, 196] width 156 height 23
type input "********"
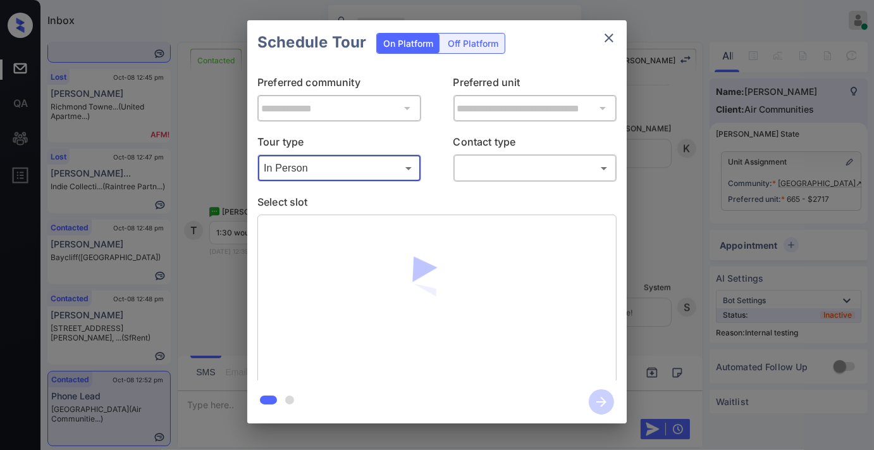
click at [501, 174] on body "Inbox Samantha Soliven Online Set yourself offline Set yourself on break Profil…" at bounding box center [437, 225] width 874 height 450
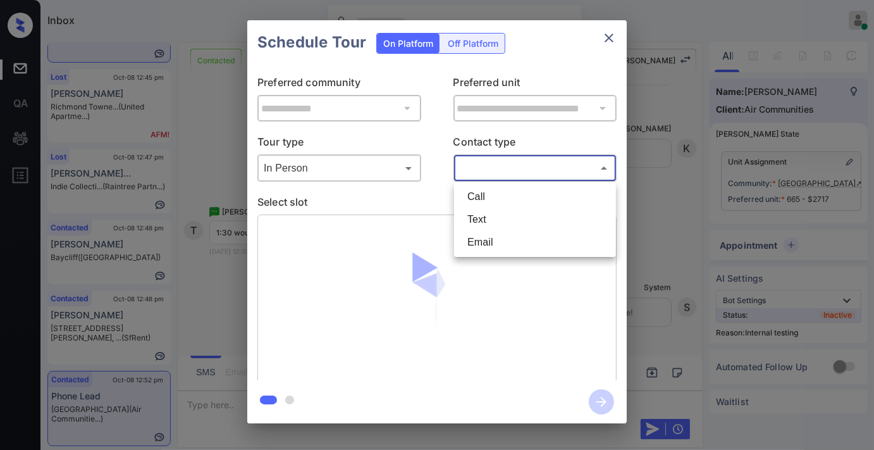
click at [500, 220] on li "Text" at bounding box center [535, 219] width 156 height 23
type input "****"
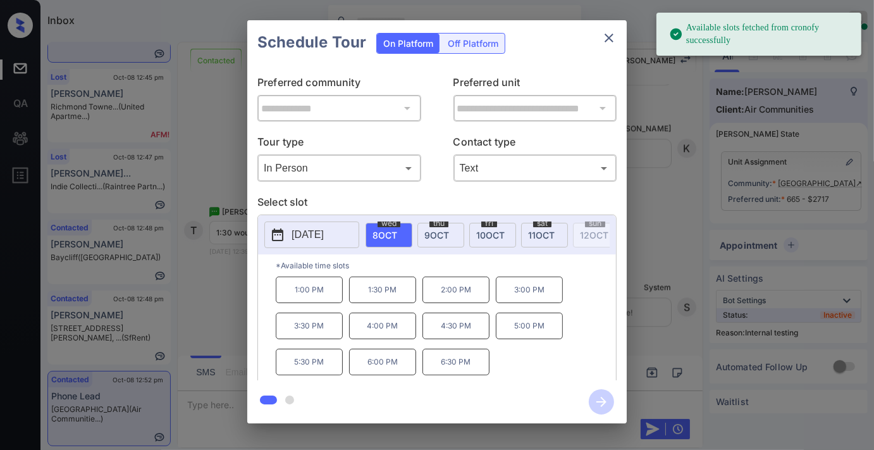
click at [371, 294] on p "1:30 PM" at bounding box center [382, 289] width 67 height 27
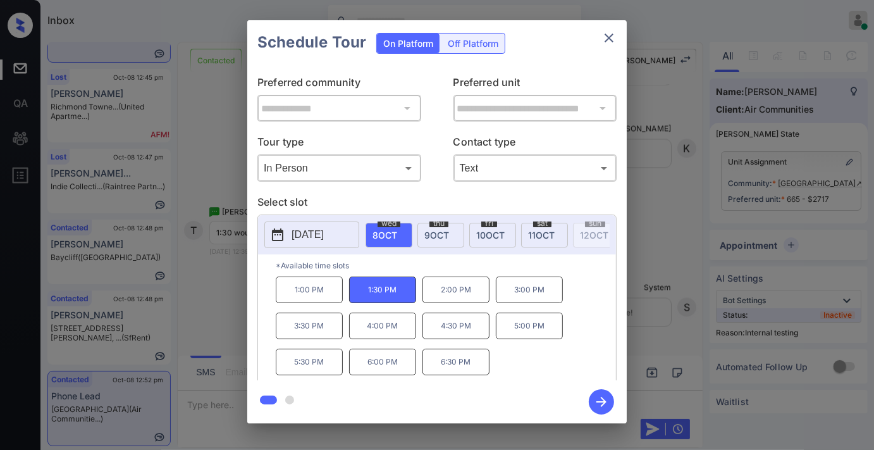
click at [597, 399] on icon "button" at bounding box center [601, 401] width 25 height 25
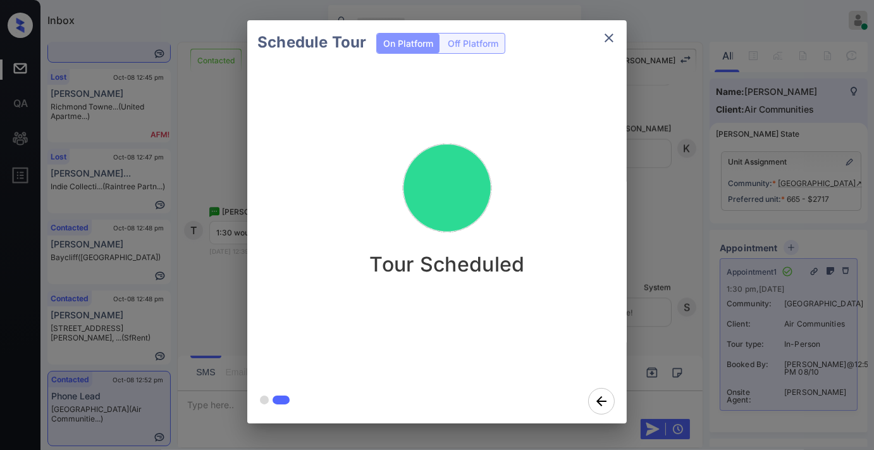
click at [615, 35] on icon "close" at bounding box center [609, 37] width 15 height 15
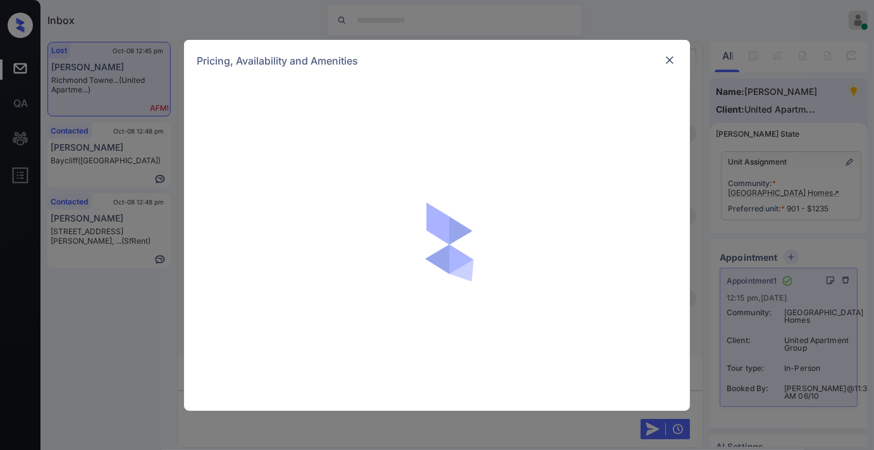
scroll to position [6911, 0]
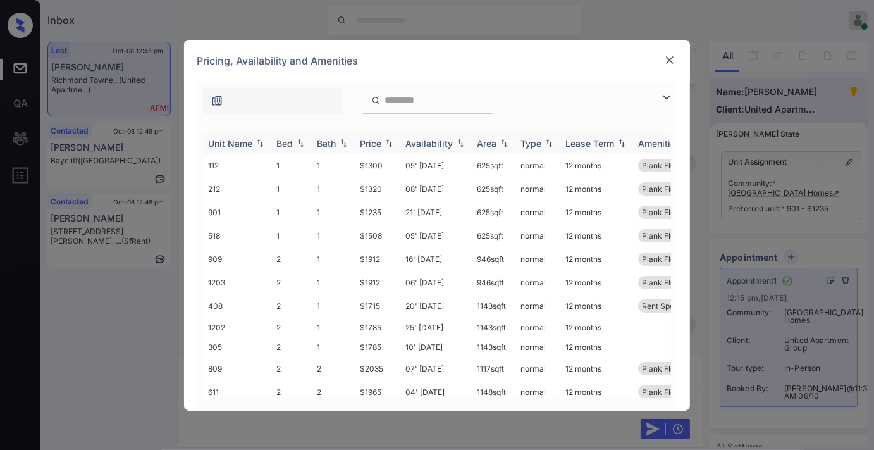
click at [382, 141] on div "Price" at bounding box center [371, 143] width 22 height 11
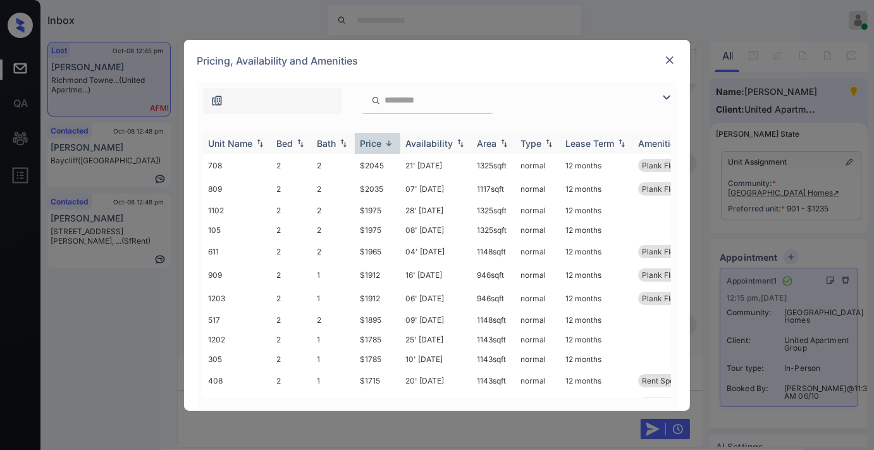
click at [382, 141] on div "Price" at bounding box center [371, 143] width 22 height 11
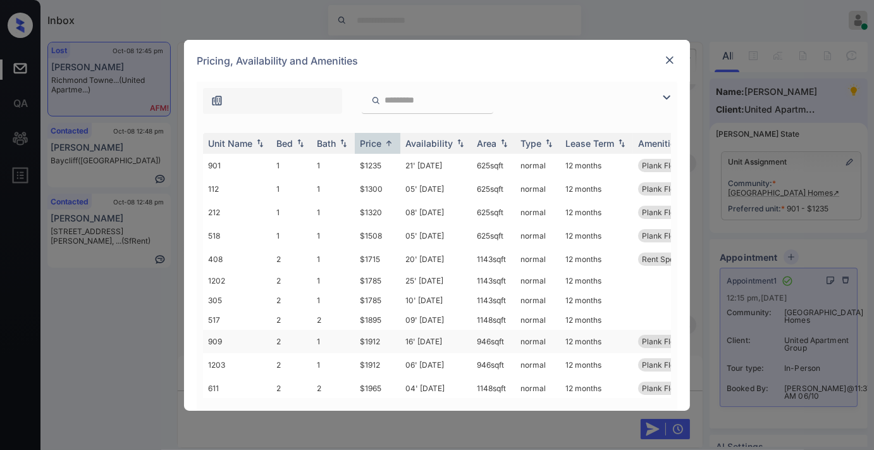
scroll to position [96, 0]
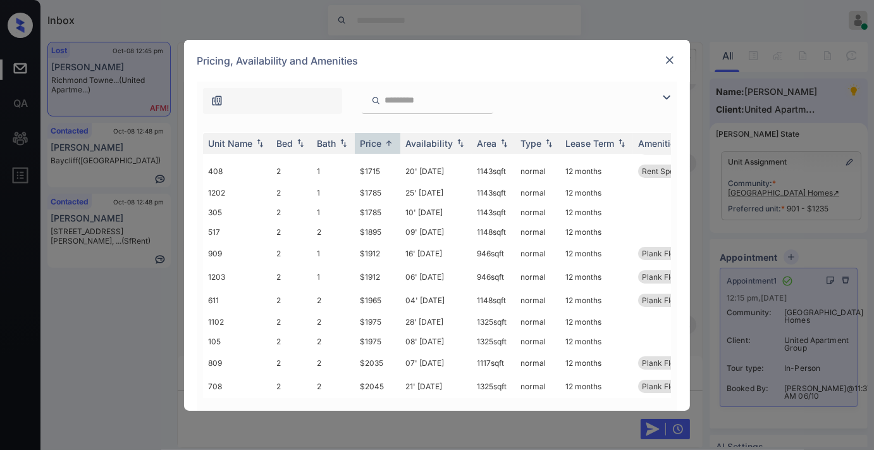
click at [669, 59] on img at bounding box center [670, 60] width 13 height 13
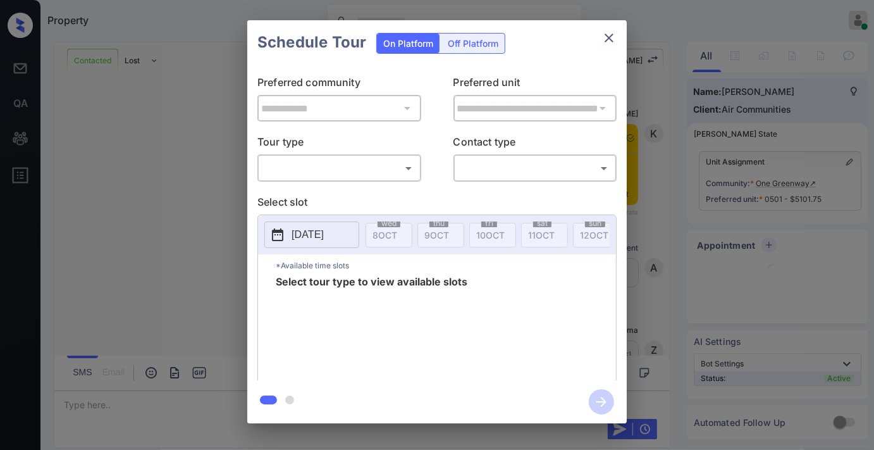
scroll to position [1089, 0]
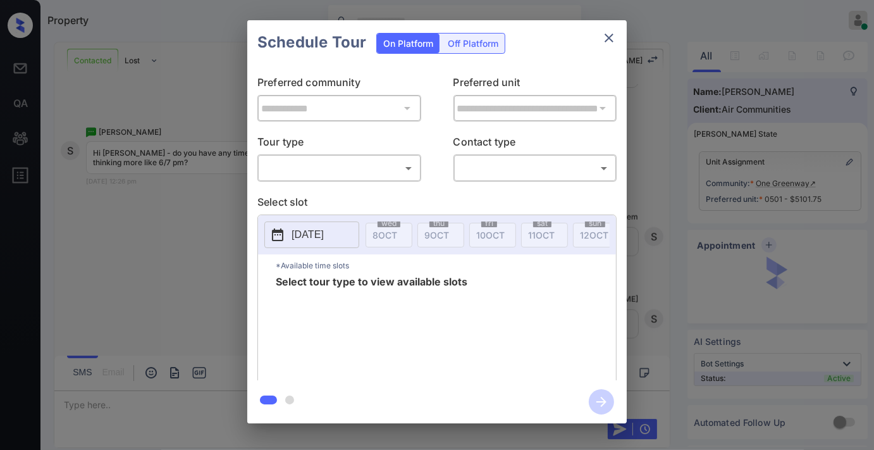
click at [366, 163] on body "Property [PERSON_NAME] Online Set yourself offline Set yourself on break Profil…" at bounding box center [437, 225] width 874 height 450
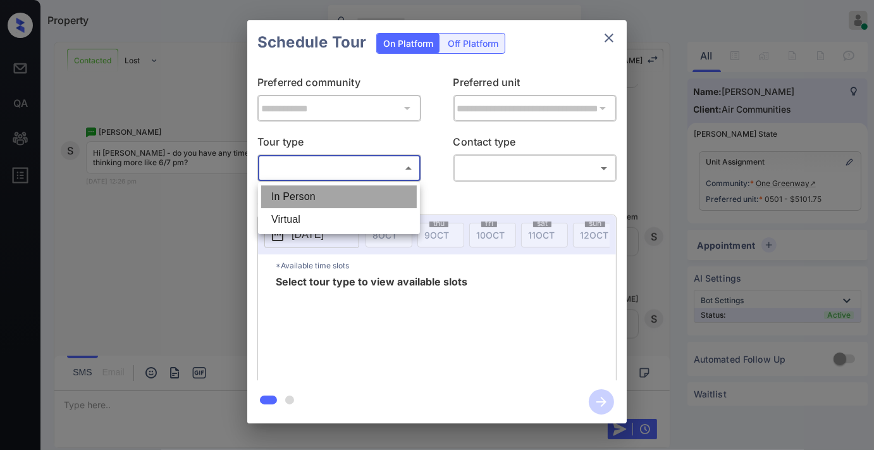
click at [363, 188] on li "In Person" at bounding box center [339, 196] width 156 height 23
type input "********"
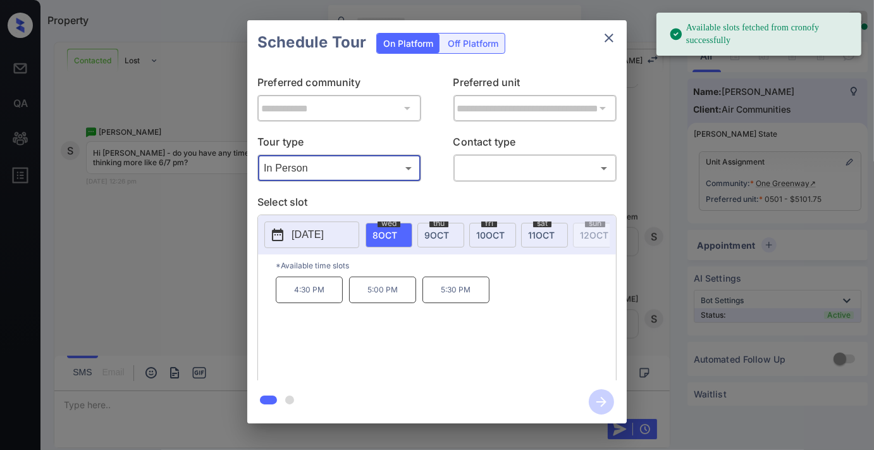
click at [324, 239] on p "2025-10-08" at bounding box center [308, 234] width 32 height 15
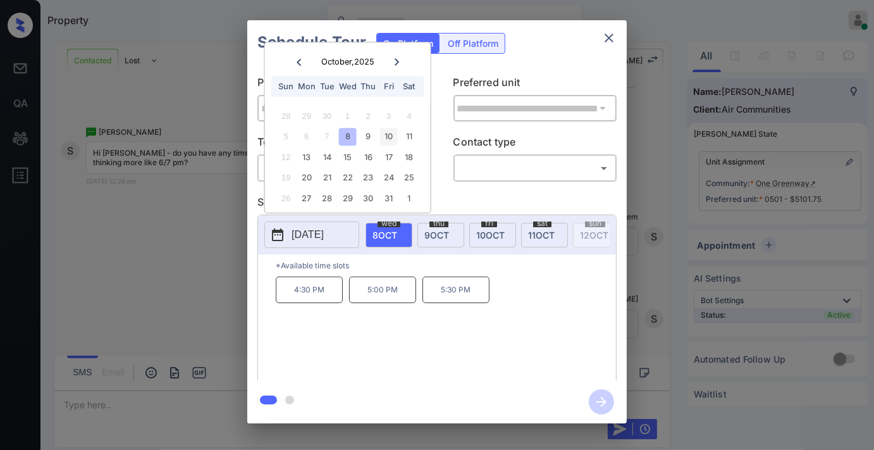
click at [394, 135] on div "10" at bounding box center [388, 136] width 17 height 17
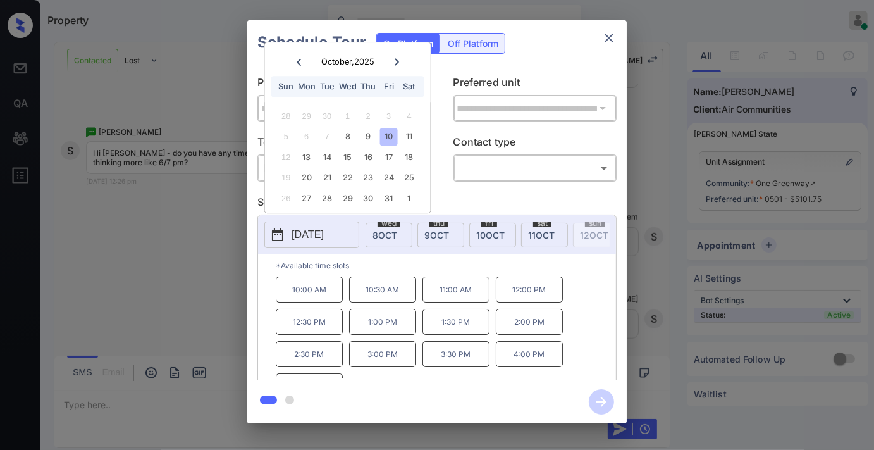
scroll to position [22, 0]
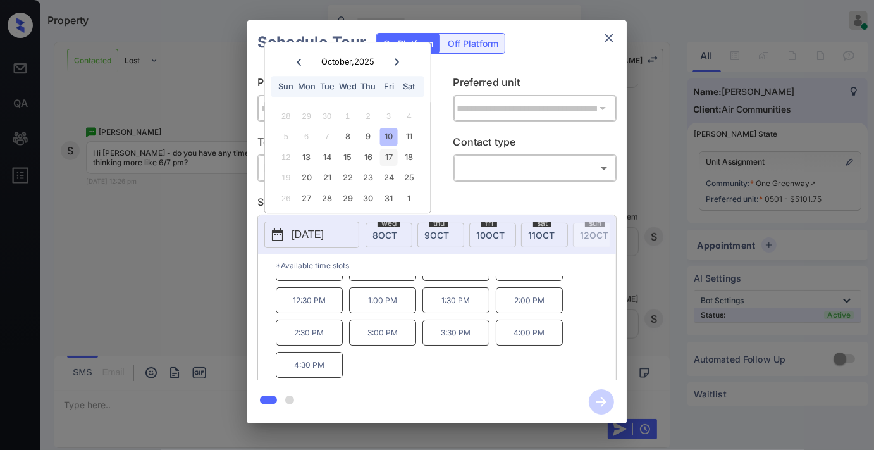
drag, startPoint x: 396, startPoint y: 146, endPoint x: 381, endPoint y: 152, distance: 16.5
click at [394, 147] on div "12 13 14 15 16 17 18" at bounding box center [348, 157] width 158 height 20
click at [380, 156] on div "17" at bounding box center [388, 157] width 17 height 17
click at [368, 156] on div "16" at bounding box center [368, 157] width 17 height 17
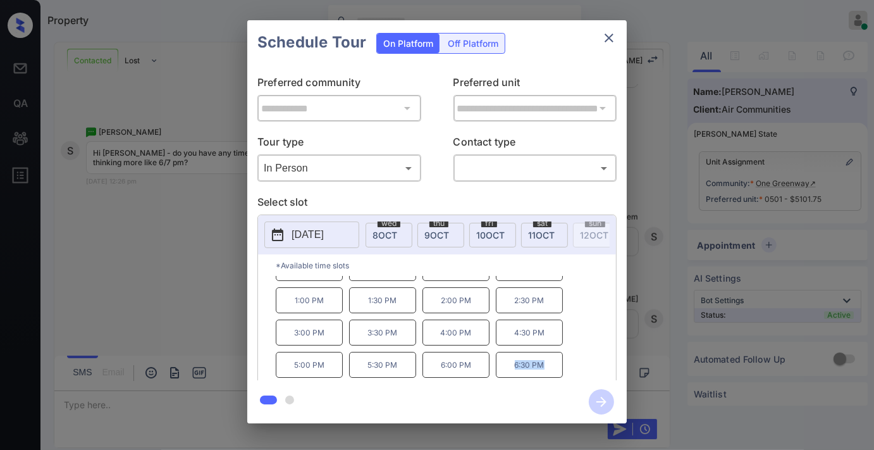
drag, startPoint x: 517, startPoint y: 376, endPoint x: 509, endPoint y: 378, distance: 7.7
click at [509, 378] on p "6:30 PM" at bounding box center [529, 365] width 67 height 26
copy p "6:30 PM"
click at [324, 230] on p "2025-10-16" at bounding box center [308, 234] width 32 height 15
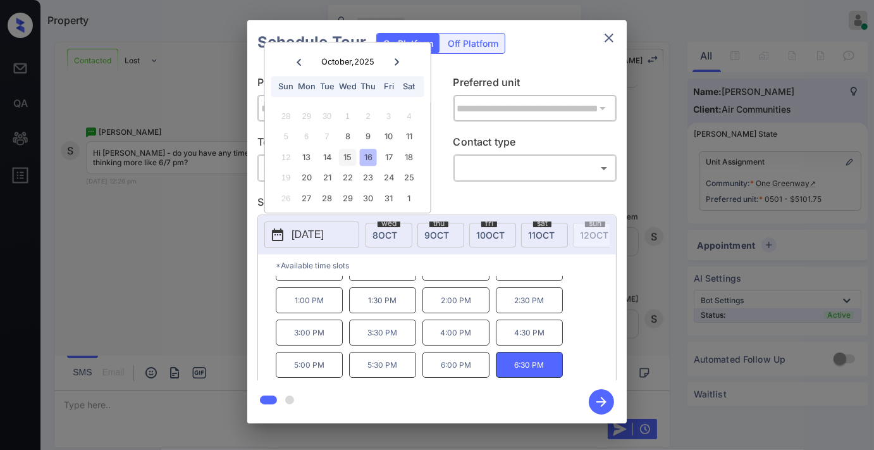
click at [350, 156] on div "15" at bounding box center [347, 157] width 17 height 17
click at [330, 149] on div "14" at bounding box center [327, 157] width 17 height 17
click at [306, 153] on div "13" at bounding box center [306, 157] width 17 height 17
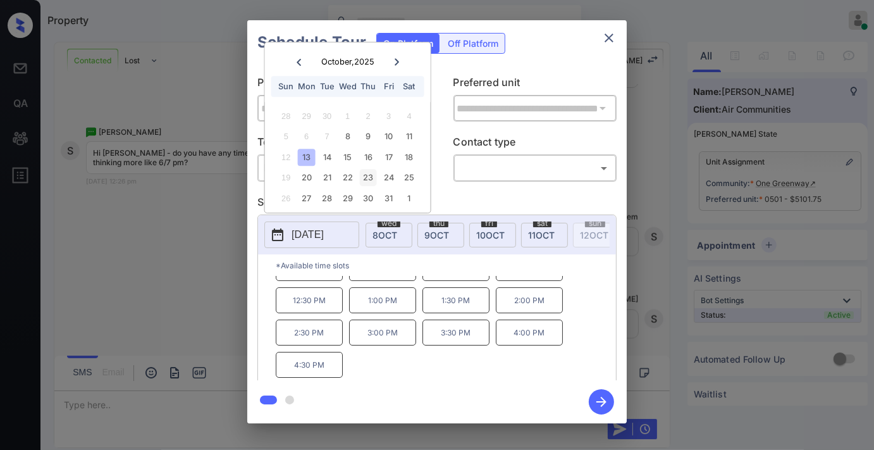
click at [371, 174] on div "23" at bounding box center [368, 178] width 17 height 17
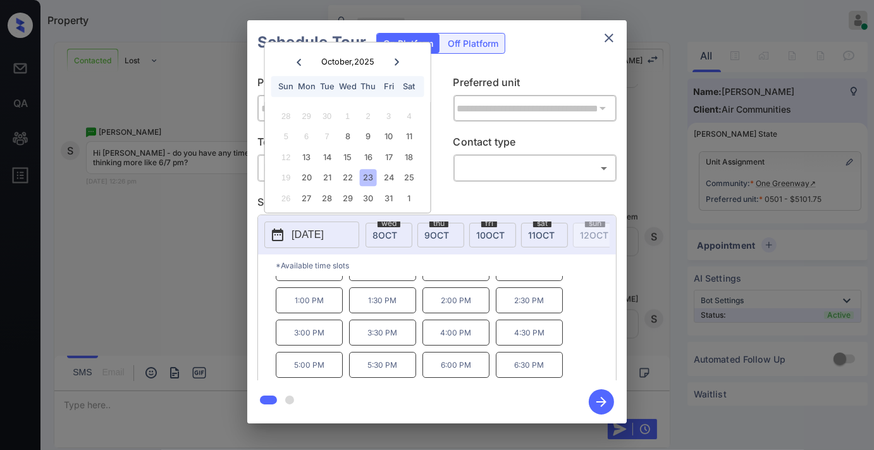
click at [605, 39] on icon "close" at bounding box center [609, 37] width 15 height 15
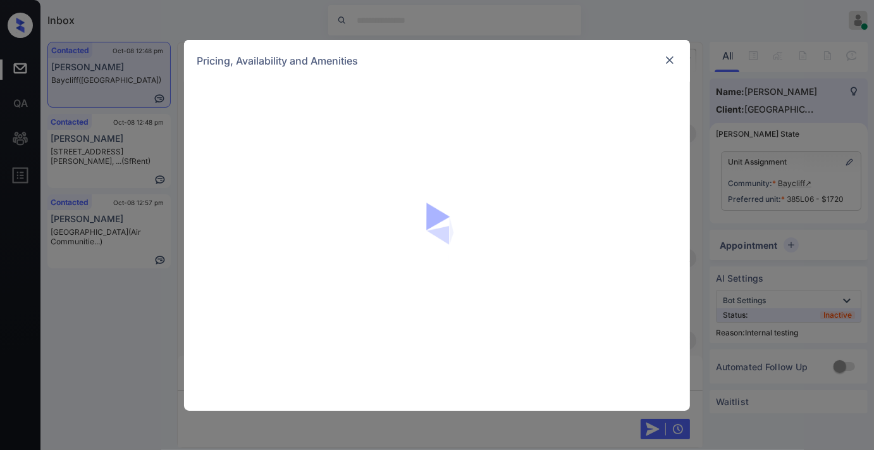
scroll to position [1768, 0]
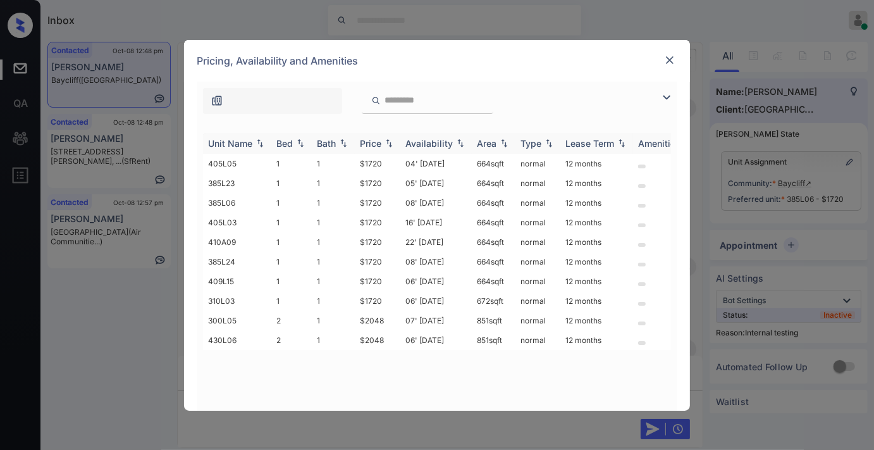
click at [369, 135] on th "Price" at bounding box center [378, 143] width 46 height 21
click at [371, 135] on th "Price" at bounding box center [378, 143] width 46 height 21
click at [387, 162] on td "$1720" at bounding box center [378, 164] width 46 height 20
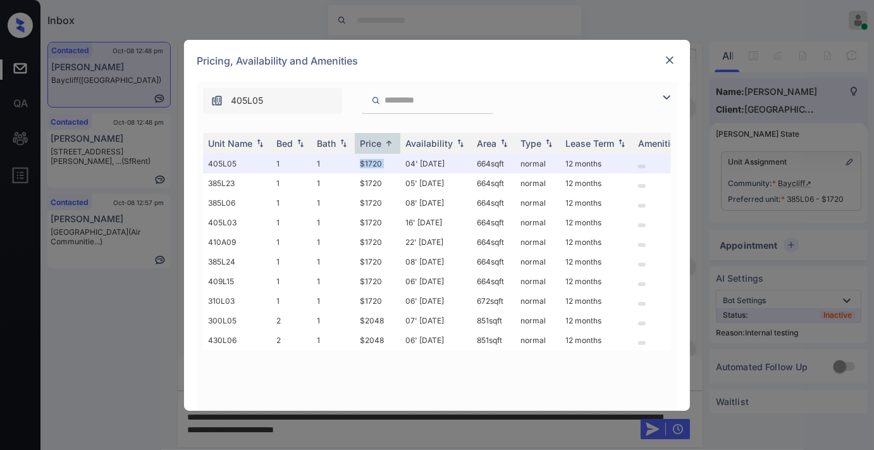
click at [669, 60] on img at bounding box center [670, 60] width 13 height 13
